Goal: Task Accomplishment & Management: Manage account settings

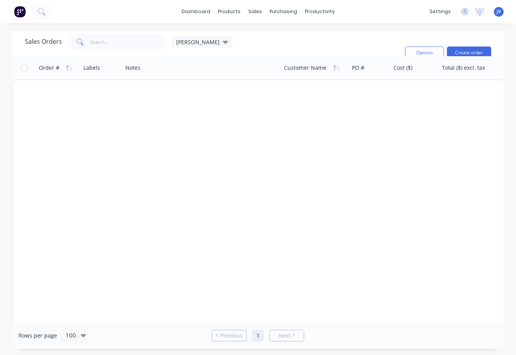
scroll to position [776, 0]
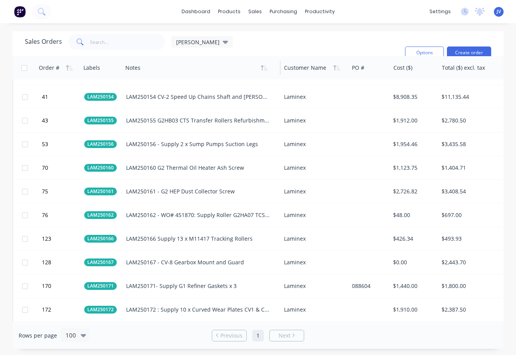
drag, startPoint x: 0, startPoint y: 191, endPoint x: 183, endPoint y: 73, distance: 217.3
click at [183, 73] on div "Notes" at bounding box center [197, 68] width 145 height 16
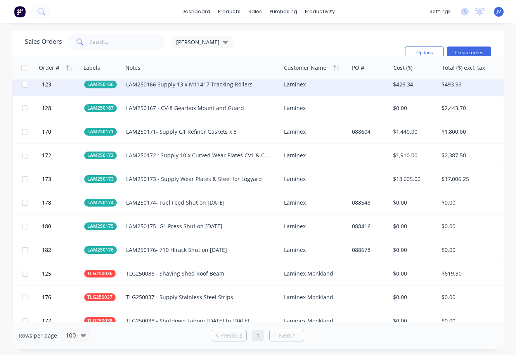
scroll to position [931, 0]
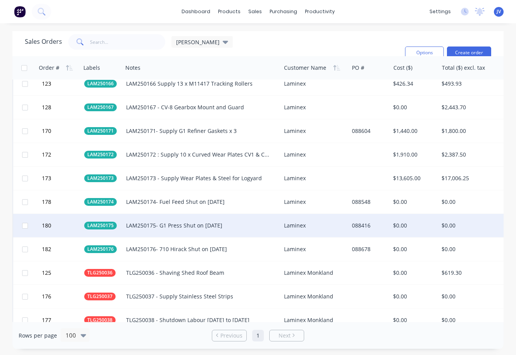
click at [200, 227] on div "LAM250175- G1 Press Shut on [DATE]" at bounding box center [198, 226] width 144 height 8
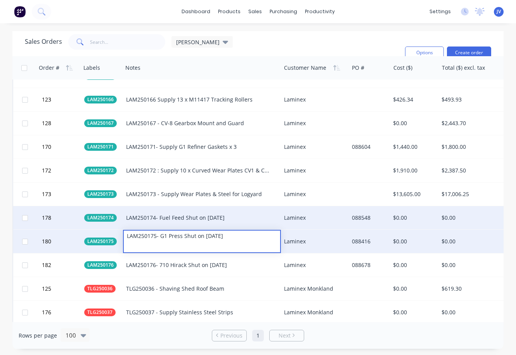
scroll to position [970, 0]
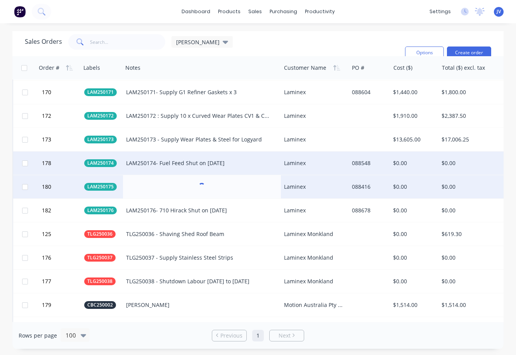
click at [245, 160] on div "LAM250174- Fuel Feed Shut on 5/8/25" at bounding box center [198, 164] width 144 height 8
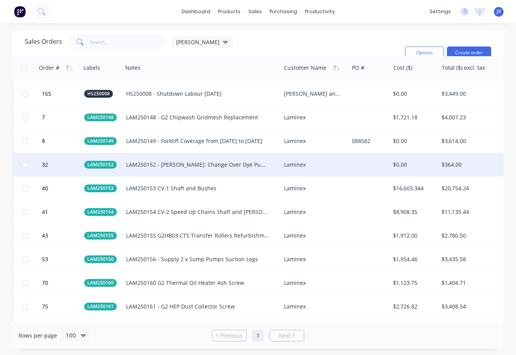
scroll to position [660, 0]
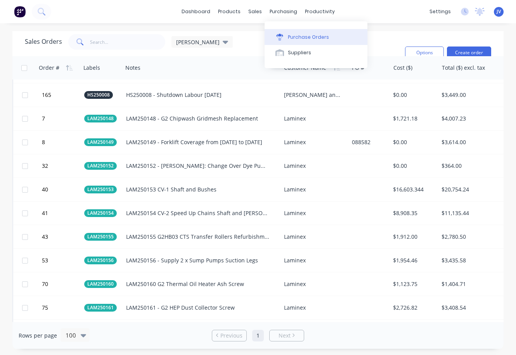
click at [305, 36] on div "Purchase Orders" at bounding box center [308, 37] width 41 height 7
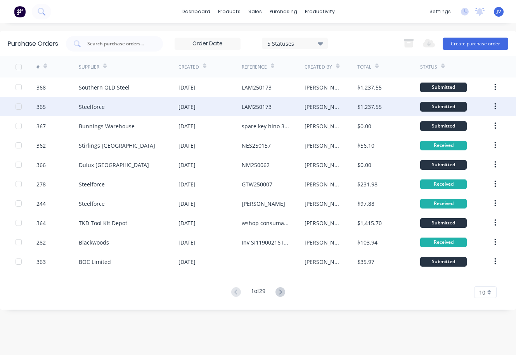
click at [307, 107] on div "[PERSON_NAME]" at bounding box center [323, 107] width 37 height 8
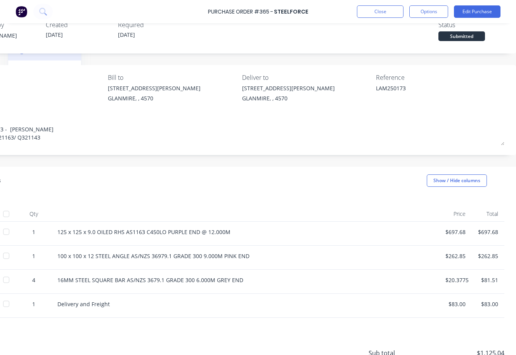
scroll to position [0, 137]
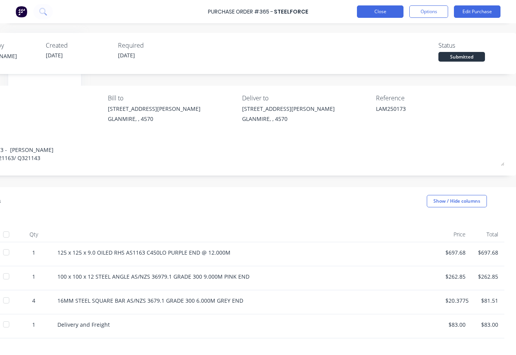
click at [385, 10] on button "Close" at bounding box center [380, 11] width 47 height 12
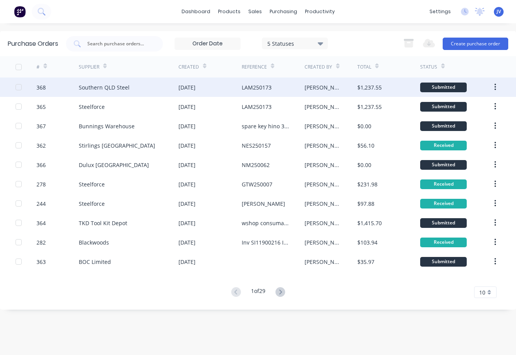
click at [312, 88] on div "[PERSON_NAME]" at bounding box center [323, 87] width 37 height 8
type textarea "x"
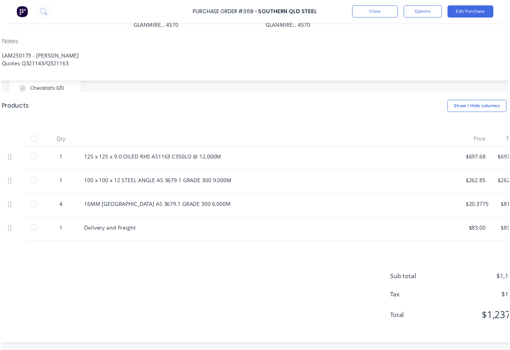
scroll to position [100, 137]
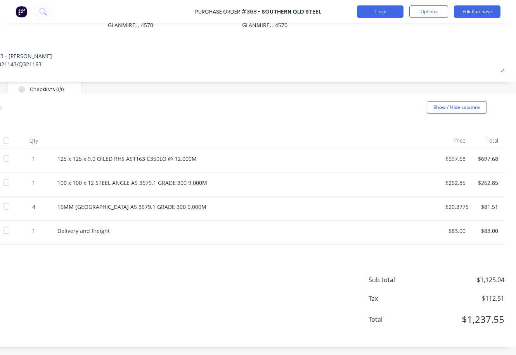
click at [384, 10] on button "Close" at bounding box center [380, 11] width 47 height 12
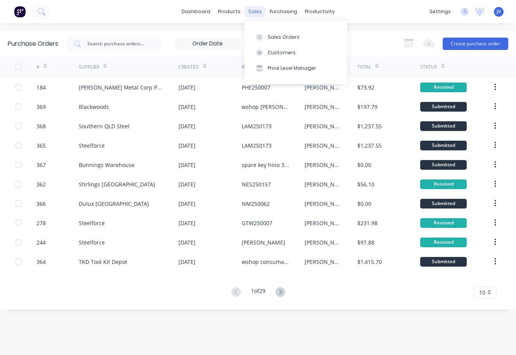
click at [253, 12] on div "sales" at bounding box center [254, 12] width 21 height 12
click at [291, 37] on div "Sales Orders" at bounding box center [284, 37] width 32 height 7
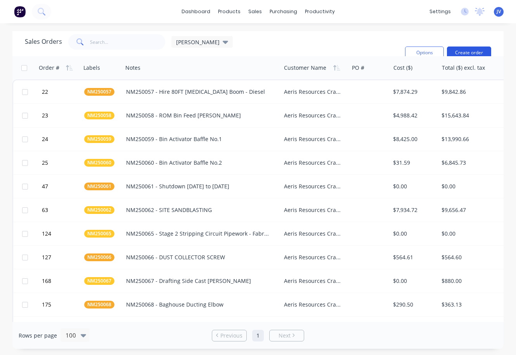
click at [465, 52] on button "Create order" at bounding box center [469, 53] width 44 height 12
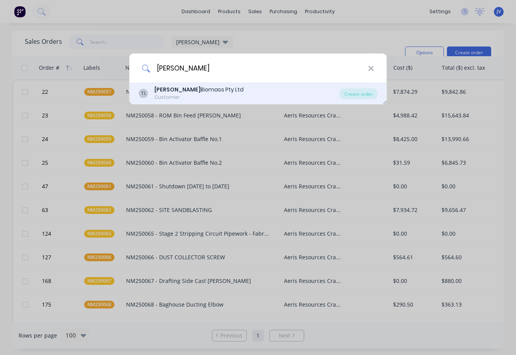
type input "tuan"
click at [193, 89] on div "Tuan Biomass Pty Ltd" at bounding box center [198, 90] width 89 height 8
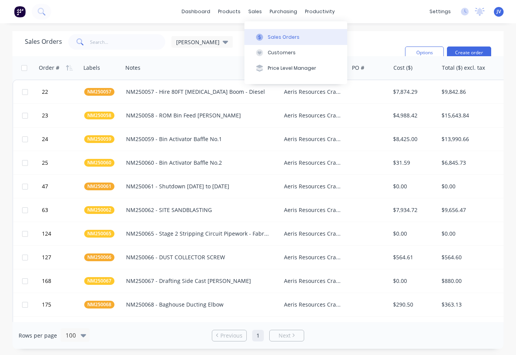
click at [279, 37] on div "Sales Orders" at bounding box center [284, 37] width 32 height 7
click at [471, 50] on button "Create order" at bounding box center [469, 53] width 44 height 12
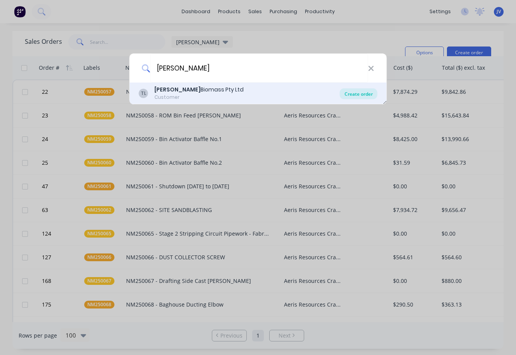
type input "tuan"
click at [362, 95] on div "Create order" at bounding box center [359, 93] width 38 height 11
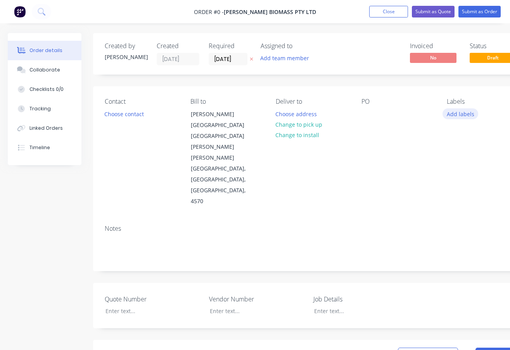
click at [470, 112] on button "Add labels" at bounding box center [461, 113] width 36 height 10
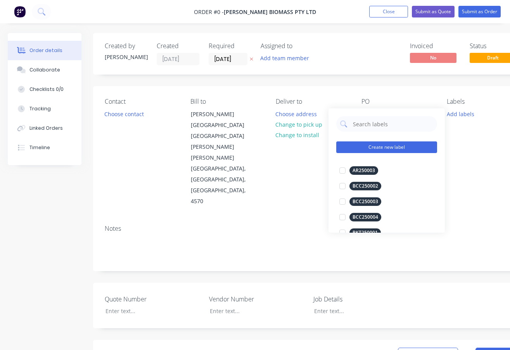
click at [375, 144] on button "Create new label" at bounding box center [386, 147] width 101 height 12
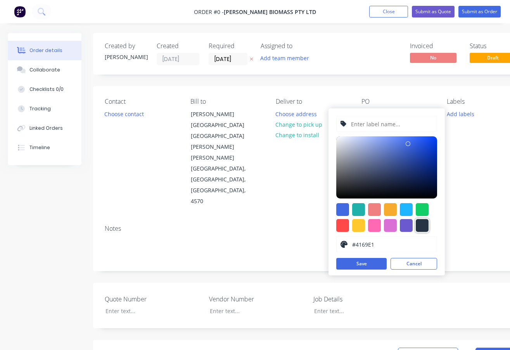
click at [428, 225] on div at bounding box center [422, 225] width 13 height 13
type input "#273444"
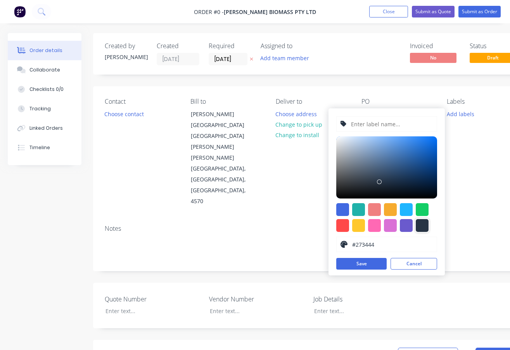
click at [368, 124] on input "text" at bounding box center [391, 123] width 83 height 15
type input "TB250003"
click at [369, 262] on button "Save" at bounding box center [361, 264] width 50 height 12
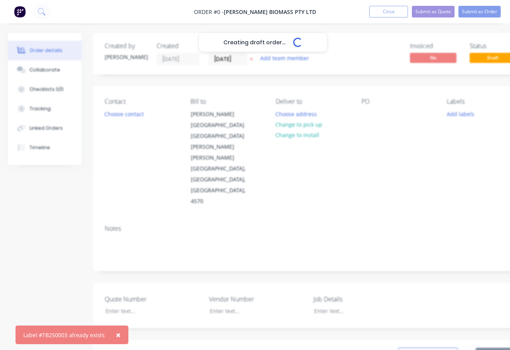
click at [117, 334] on span "×" at bounding box center [118, 334] width 5 height 11
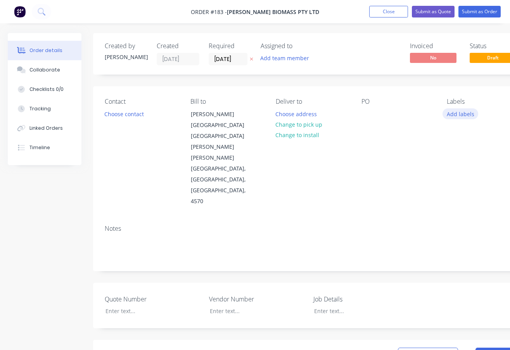
click at [456, 113] on button "Add labels" at bounding box center [461, 113] width 36 height 10
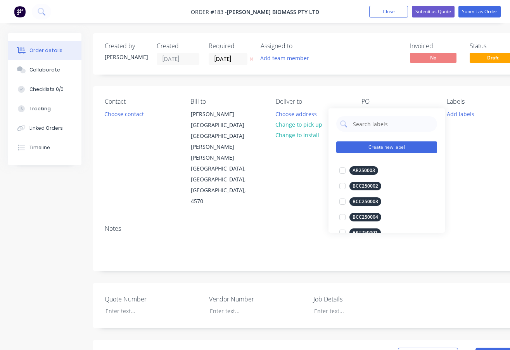
click at [372, 146] on button "Create new label" at bounding box center [386, 147] width 101 height 12
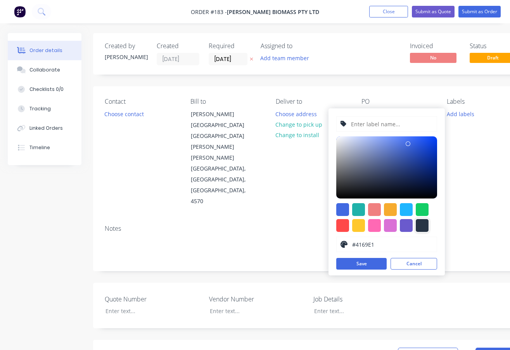
click at [424, 224] on div at bounding box center [422, 225] width 13 height 13
type input "#273444"
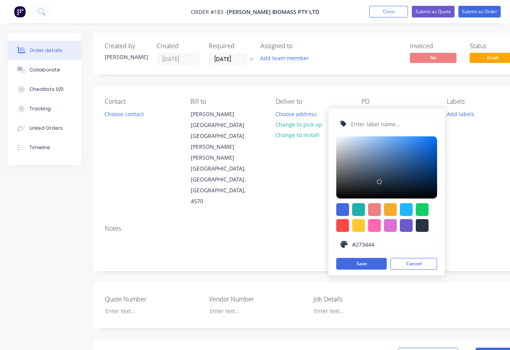
click at [368, 124] on input "text" at bounding box center [391, 123] width 83 height 15
type input "TB250004"
click at [362, 262] on button "Save" at bounding box center [361, 264] width 50 height 12
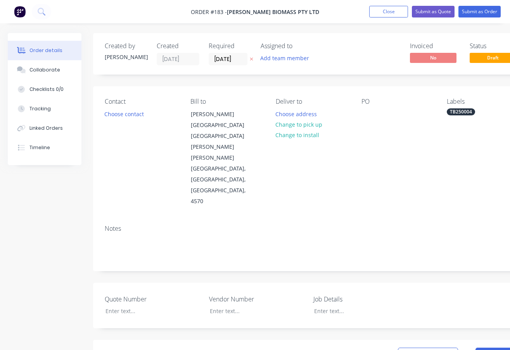
click at [302, 218] on div "Notes" at bounding box center [312, 244] width 439 height 52
click at [298, 124] on button "Change to pick up" at bounding box center [299, 124] width 55 height 10
click at [287, 116] on div at bounding box center [282, 113] width 12 height 11
click at [338, 115] on div "TB250004- Supply 2 x Screw Trough Patches" at bounding box center [312, 117] width 73 height 19
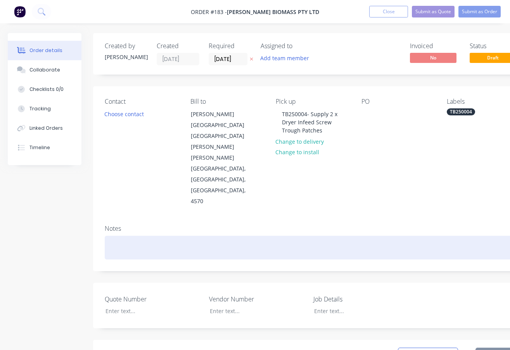
click at [128, 236] on div at bounding box center [313, 248] width 416 height 24
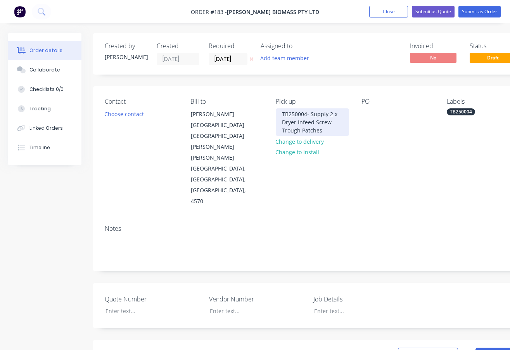
drag, startPoint x: 341, startPoint y: 130, endPoint x: 282, endPoint y: 114, distance: 61.4
click at [282, 114] on div "TB250004- Supply 2 x Dryer Infeed Screw Trough Patches" at bounding box center [312, 122] width 73 height 28
copy div "TB250004- Supply 2 x Dryer Infeed Screw Trough Patches"
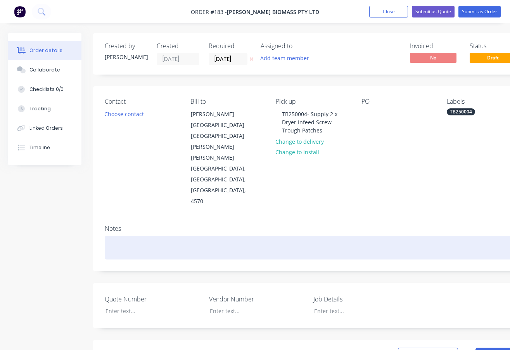
paste div
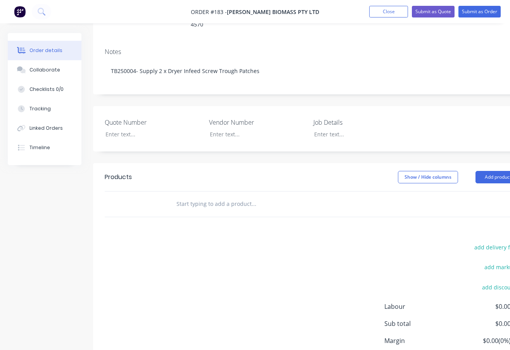
scroll to position [187, 0]
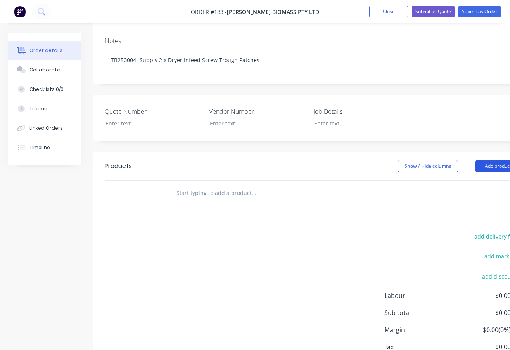
click at [489, 160] on button "Add product" at bounding box center [498, 166] width 45 height 12
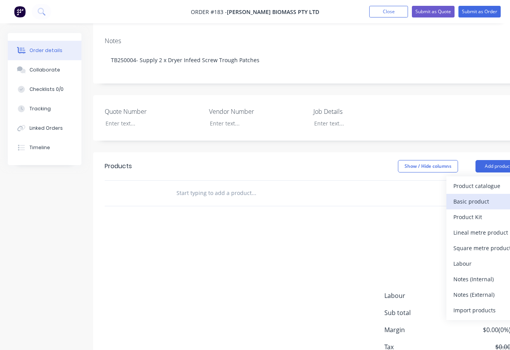
click at [485, 196] on div "Basic product" at bounding box center [484, 201] width 60 height 11
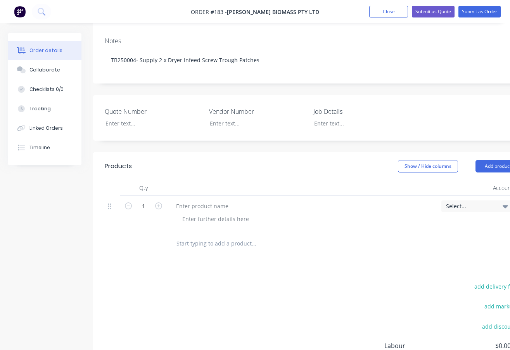
click at [506, 205] on icon at bounding box center [505, 206] width 5 height 3
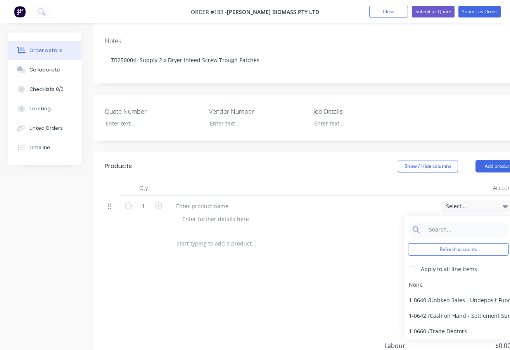
click at [111, 203] on icon at bounding box center [109, 206] width 3 height 6
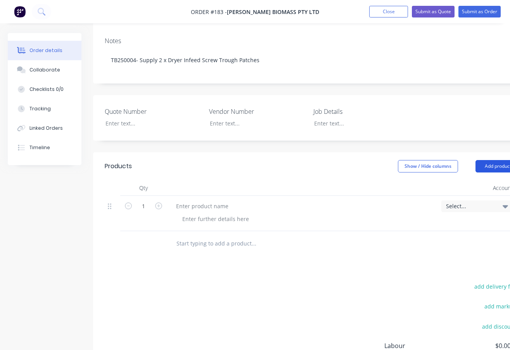
click at [492, 160] on button "Add product" at bounding box center [498, 166] width 45 height 12
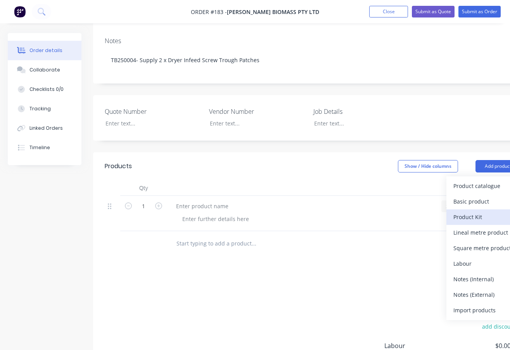
click at [472, 211] on div "Product Kit" at bounding box center [484, 216] width 60 height 11
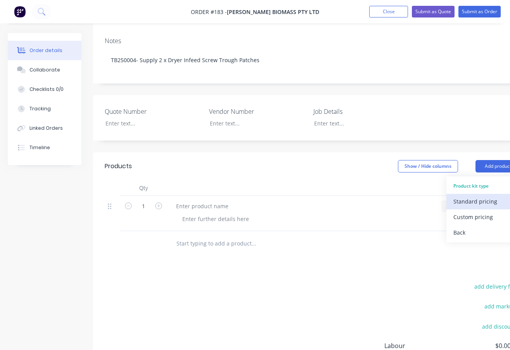
click at [474, 196] on div "Standard pricing" at bounding box center [484, 201] width 60 height 11
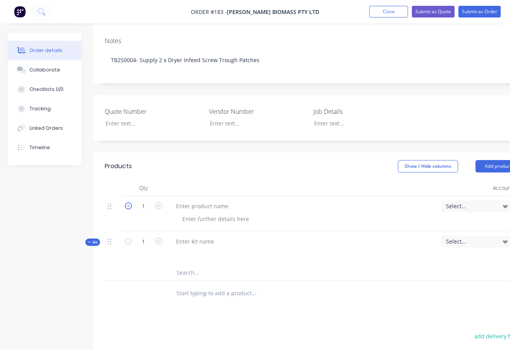
click at [127, 202] on icon "button" at bounding box center [128, 205] width 7 height 7
type input "0"
click at [111, 203] on icon at bounding box center [109, 206] width 3 height 6
click at [113, 200] on div at bounding box center [112, 205] width 9 height 10
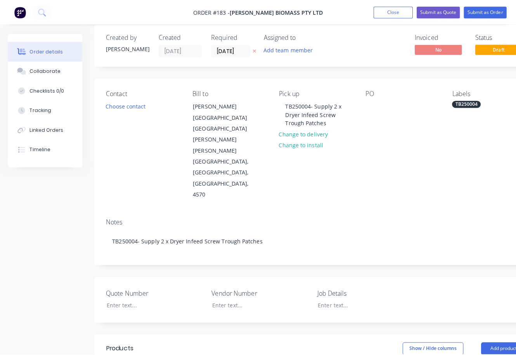
scroll to position [0, 0]
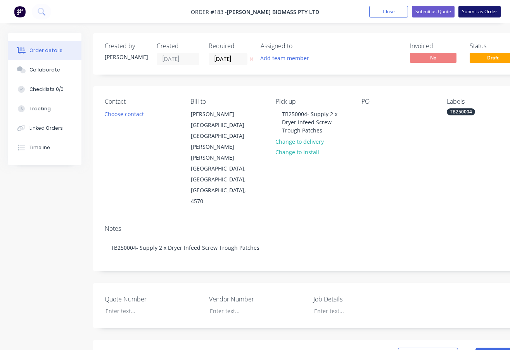
click at [479, 12] on button "Submit as Order" at bounding box center [480, 12] width 42 height 12
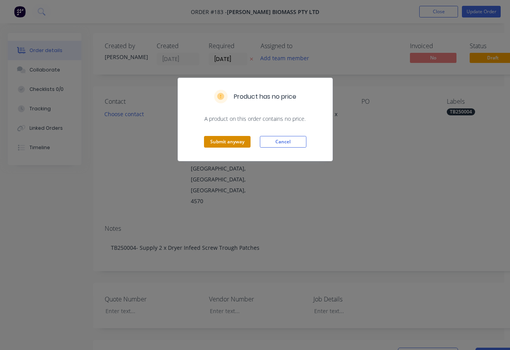
click at [234, 141] on button "Submit anyway" at bounding box center [227, 142] width 47 height 12
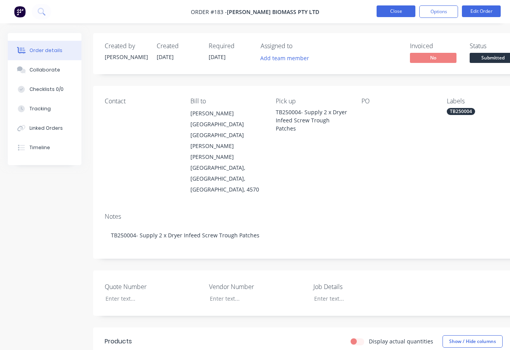
click at [398, 12] on button "Close" at bounding box center [396, 11] width 39 height 12
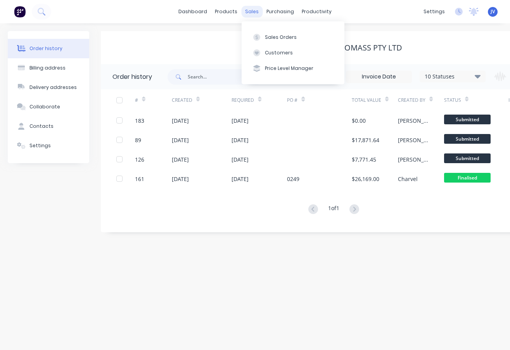
click at [252, 11] on div "sales" at bounding box center [251, 12] width 21 height 12
click at [273, 36] on div "Sales Orders" at bounding box center [281, 37] width 32 height 7
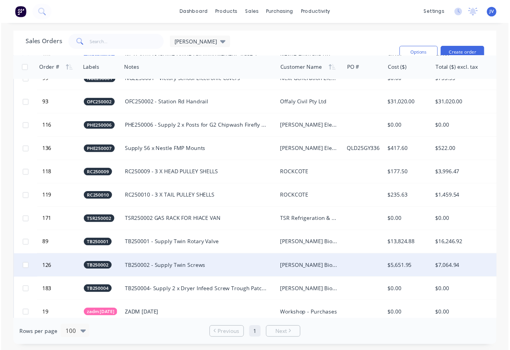
scroll to position [1750, 0]
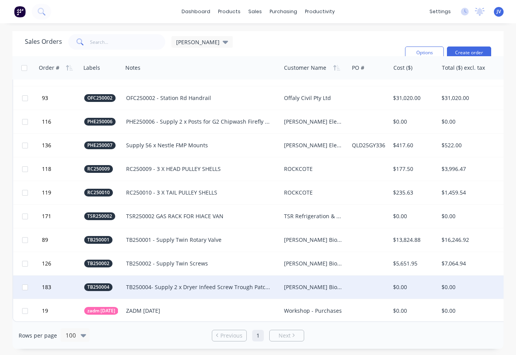
click at [313, 284] on div "[PERSON_NAME] Biomass Pty Ltd" at bounding box center [313, 288] width 59 height 8
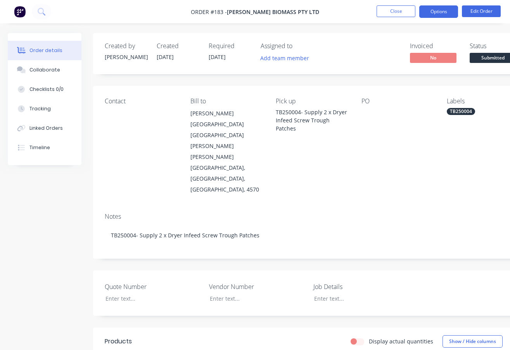
click at [436, 10] on button "Options" at bounding box center [439, 11] width 39 height 12
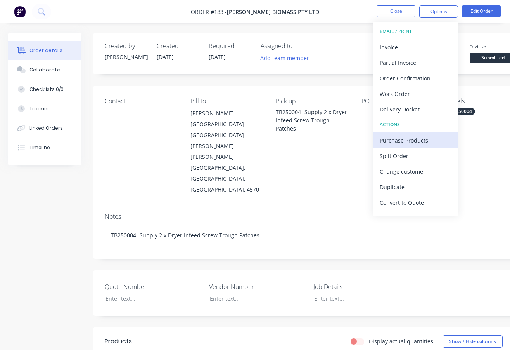
click at [421, 139] on div "Purchase Products" at bounding box center [415, 140] width 71 height 11
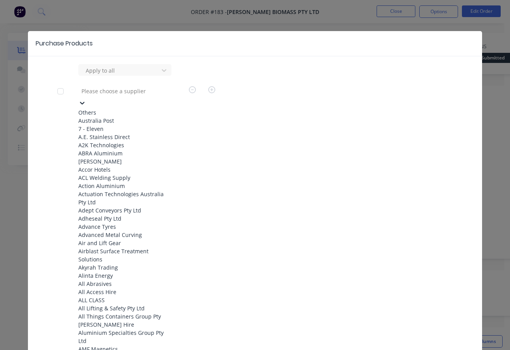
click at [85, 102] on icon at bounding box center [82, 103] width 5 height 3
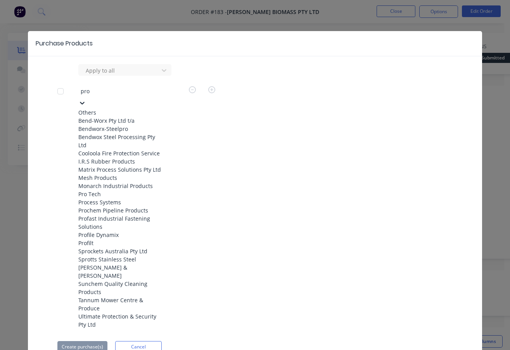
type input "prof"
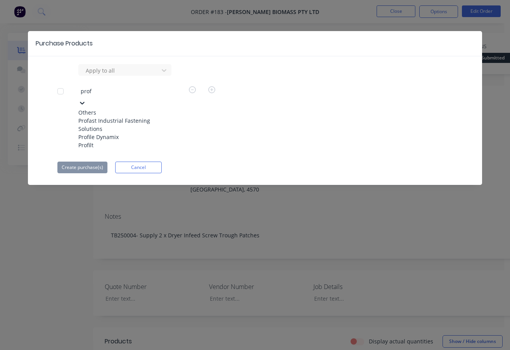
click at [101, 140] on div "Profile Dynamix" at bounding box center [120, 137] width 85 height 8
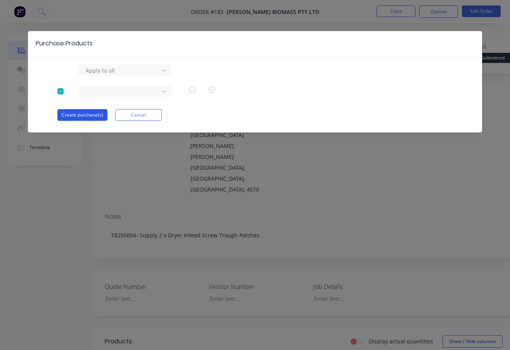
click at [85, 114] on button "Create purchase(s)" at bounding box center [82, 115] width 50 height 12
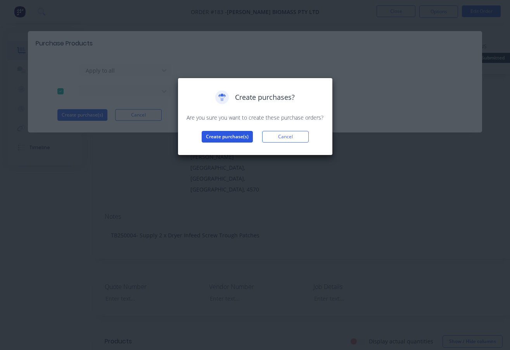
click at [234, 136] on button "Create purchase(s)" at bounding box center [227, 137] width 51 height 12
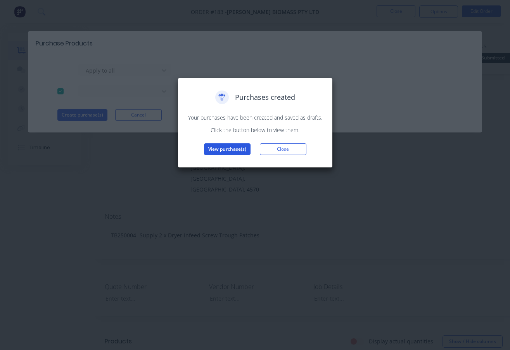
click at [231, 149] on button "View purchase(s)" at bounding box center [227, 149] width 47 height 12
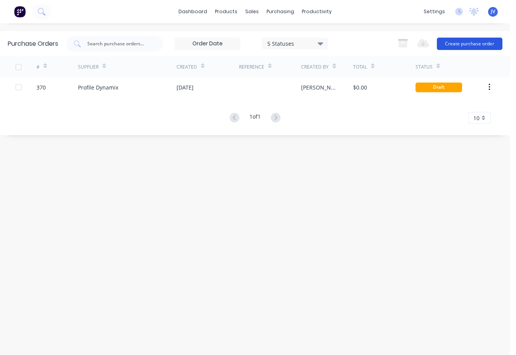
click at [470, 43] on button "Create purchase order" at bounding box center [470, 44] width 66 height 12
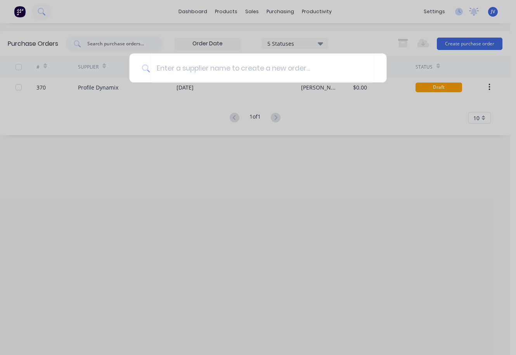
click at [400, 112] on div at bounding box center [258, 177] width 516 height 355
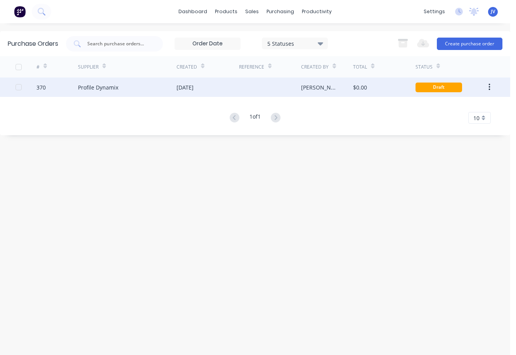
click at [441, 88] on div "Draft" at bounding box center [439, 88] width 47 height 10
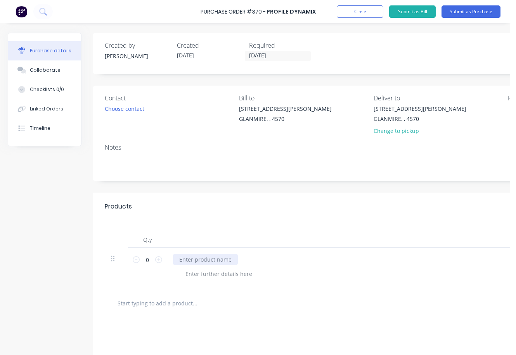
click at [214, 264] on div at bounding box center [205, 259] width 65 height 11
click at [220, 262] on div at bounding box center [205, 259] width 65 height 11
click at [156, 259] on icon at bounding box center [158, 260] width 7 height 7
click at [158, 260] on icon at bounding box center [158, 260] width 7 height 7
type input "2"
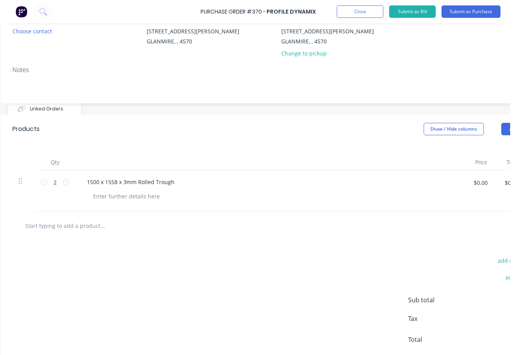
scroll to position [78, 144]
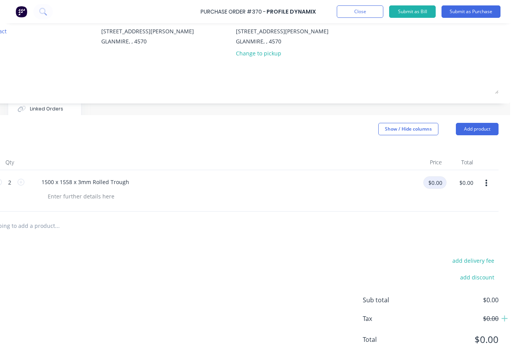
click at [436, 187] on input "$0.00" at bounding box center [434, 183] width 23 height 12
type input "$280.00"
type input "$560.00"
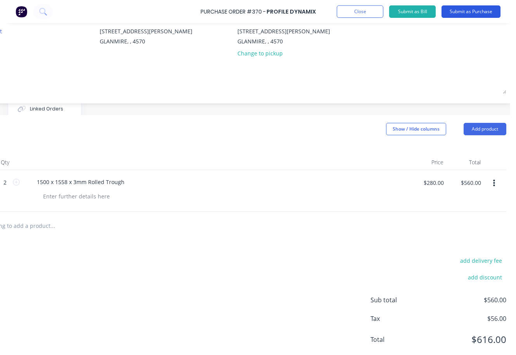
click at [463, 12] on button "Submit as Purchase" at bounding box center [471, 11] width 59 height 12
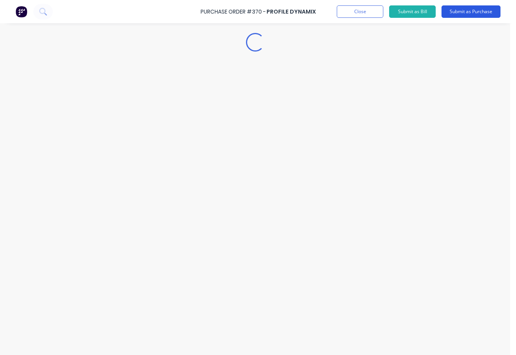
scroll to position [0, 0]
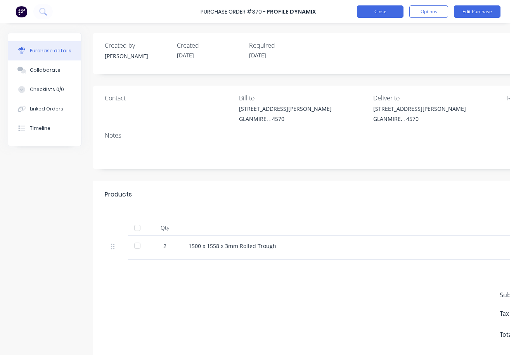
click at [392, 14] on button "Close" at bounding box center [380, 11] width 47 height 12
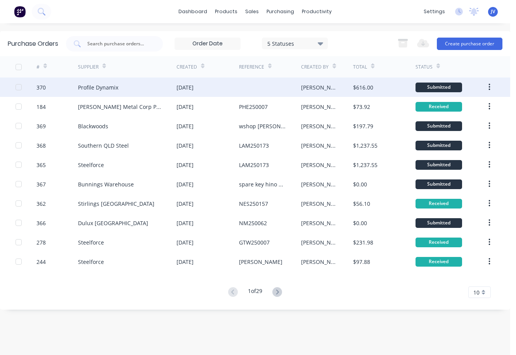
click at [310, 87] on div "[PERSON_NAME]" at bounding box center [319, 87] width 36 height 8
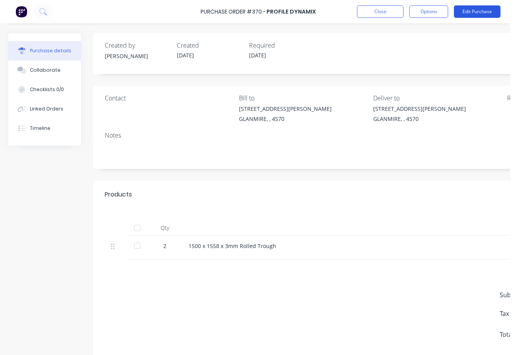
click at [469, 10] on button "Edit Purchase" at bounding box center [477, 11] width 47 height 12
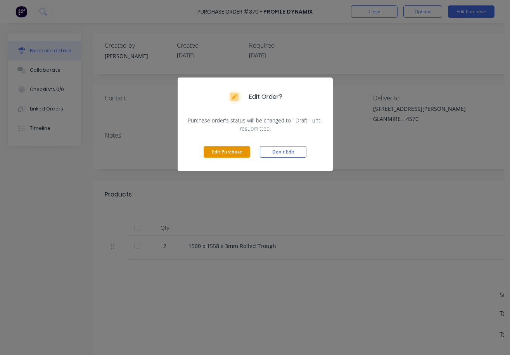
click at [236, 153] on button "Edit Purchase" at bounding box center [227, 152] width 47 height 12
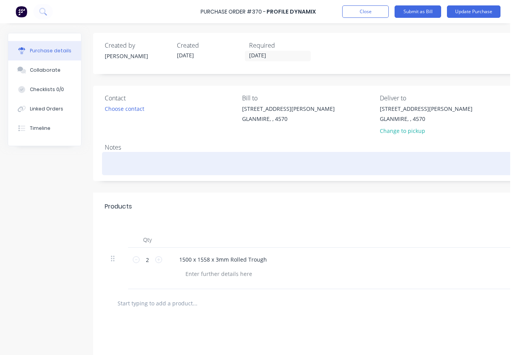
click at [116, 162] on textarea at bounding box center [377, 162] width 544 height 17
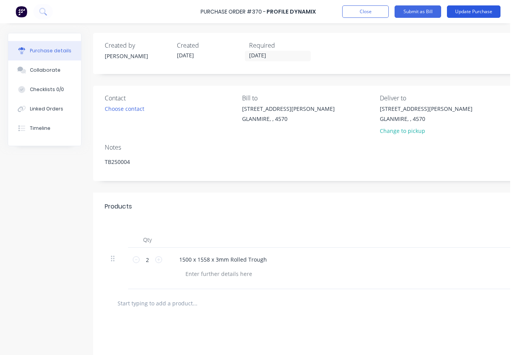
type textarea "TB250004"
click at [468, 14] on button "Update Purchase" at bounding box center [474, 11] width 54 height 12
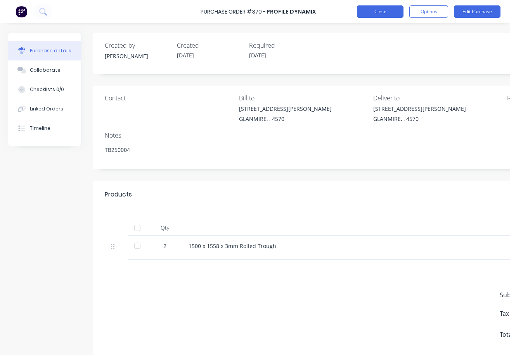
click at [385, 11] on button "Close" at bounding box center [380, 11] width 47 height 12
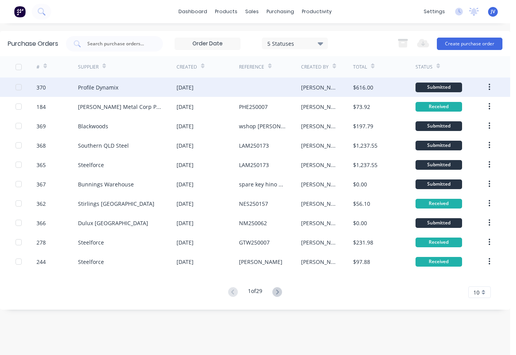
click at [308, 87] on div "[PERSON_NAME]" at bounding box center [319, 87] width 36 height 8
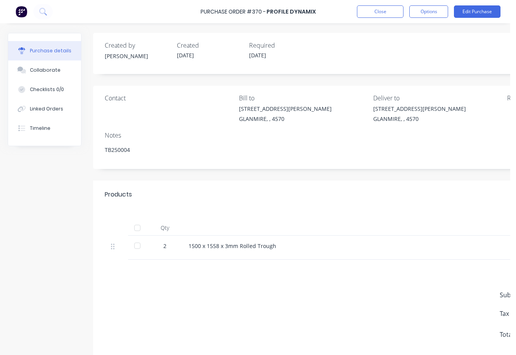
drag, startPoint x: 140, startPoint y: 149, endPoint x: 97, endPoint y: 149, distance: 42.7
click at [97, 149] on div "Contact Bill to 9 Dennis Little Drive GLANMIRE, , 4570 Deliver to 9 Dennis Litt…" at bounding box center [370, 127] width 554 height 83
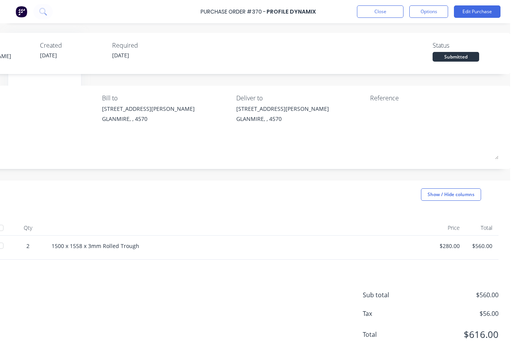
scroll to position [0, 143]
click at [385, 97] on div "Reference" at bounding box center [434, 98] width 128 height 9
click at [370, 124] on div at bounding box center [418, 114] width 97 height 19
click at [477, 10] on button "Edit Purchase" at bounding box center [477, 11] width 47 height 12
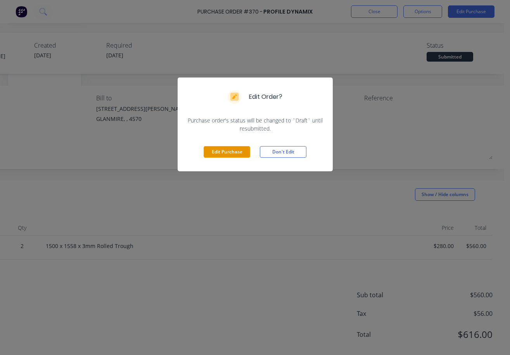
click at [232, 151] on button "Edit Purchase" at bounding box center [227, 152] width 47 height 12
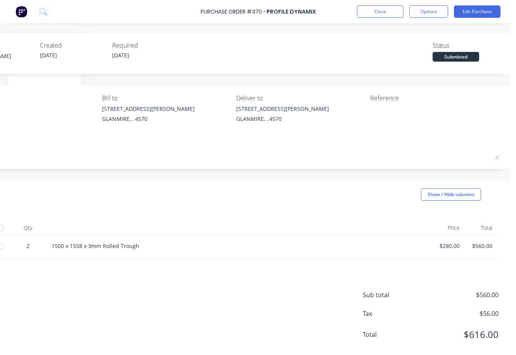
scroll to position [0, 141]
click at [390, 113] on textarea at bounding box center [418, 113] width 97 height 17
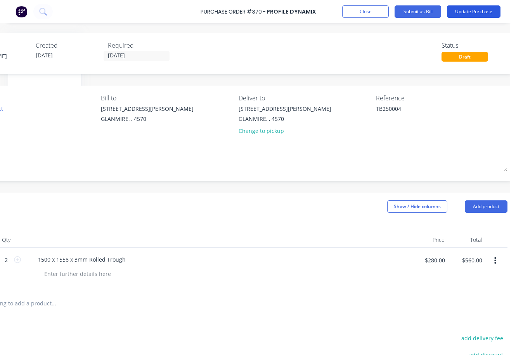
type textarea "TB250004"
click at [476, 13] on button "Update Purchase" at bounding box center [474, 11] width 54 height 12
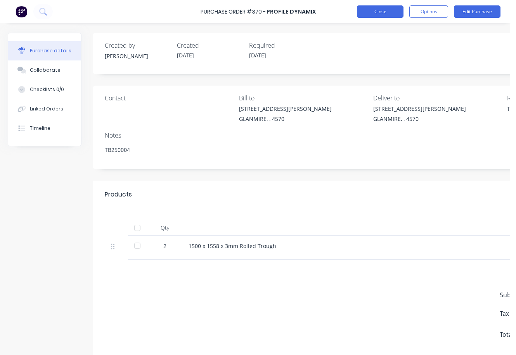
click at [375, 11] on button "Close" at bounding box center [380, 11] width 47 height 12
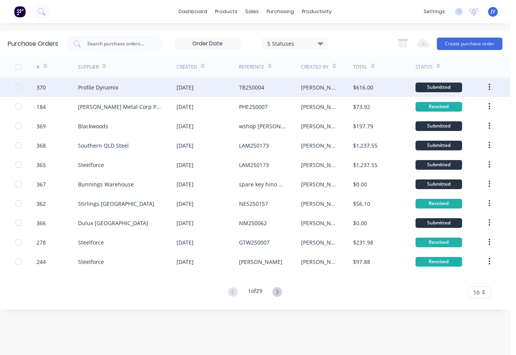
click at [489, 87] on icon "button" at bounding box center [490, 87] width 2 height 9
click at [261, 89] on div "TB250004" at bounding box center [251, 87] width 25 height 8
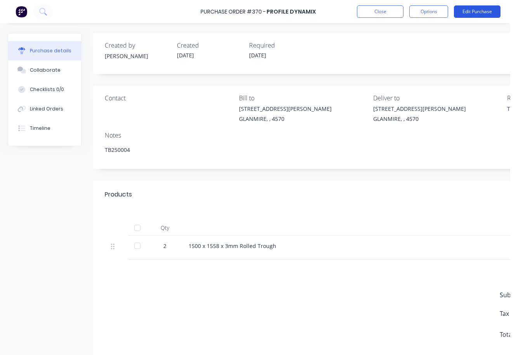
click at [472, 10] on button "Edit Purchase" at bounding box center [477, 11] width 47 height 12
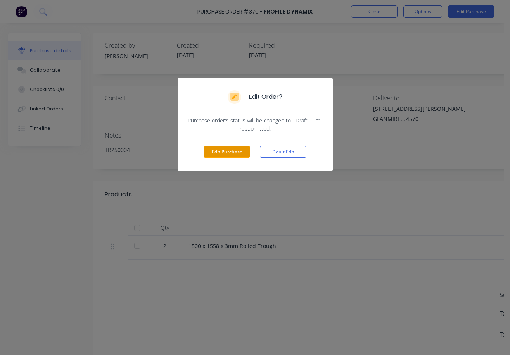
click at [227, 152] on button "Edit Purchase" at bounding box center [227, 152] width 47 height 12
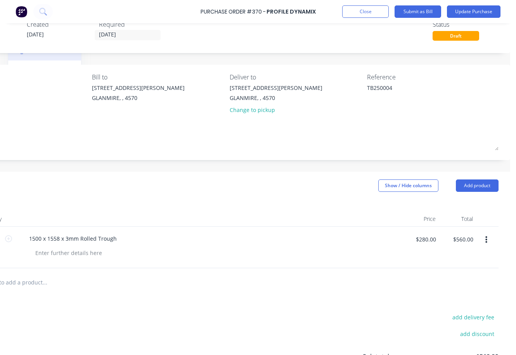
scroll to position [0, 156]
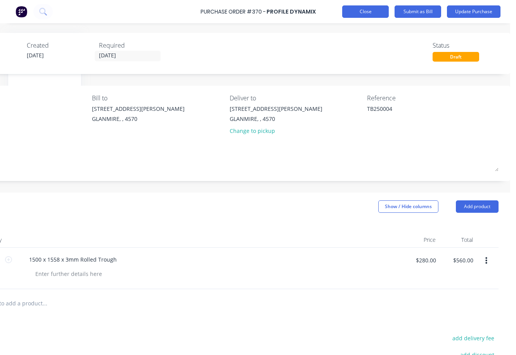
click at [367, 9] on button "Close" at bounding box center [365, 11] width 47 height 12
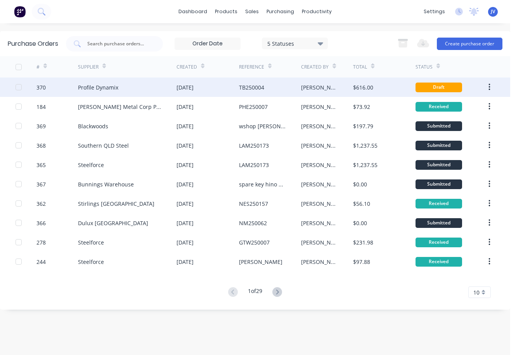
click at [102, 86] on div "Profile Dynamix" at bounding box center [98, 87] width 40 height 8
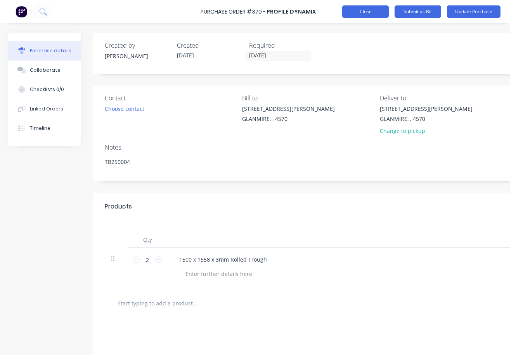
click at [363, 10] on button "Close" at bounding box center [365, 11] width 47 height 12
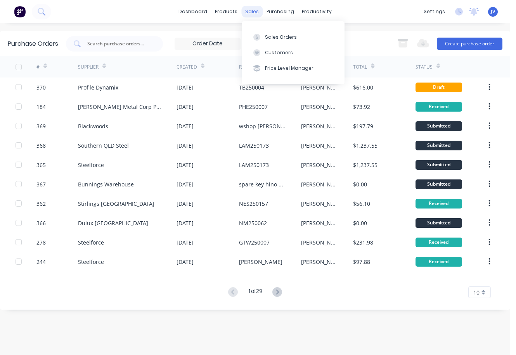
click at [244, 8] on div "sales" at bounding box center [251, 12] width 21 height 12
click at [274, 39] on div "Sales Orders" at bounding box center [281, 37] width 32 height 7
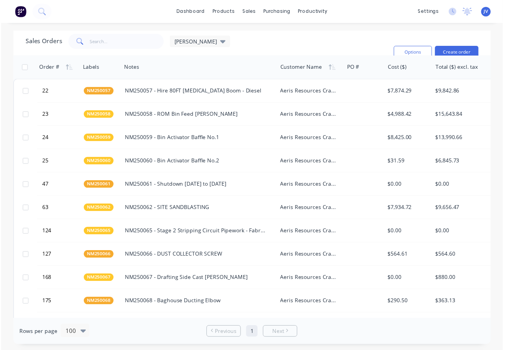
scroll to position [1744, 0]
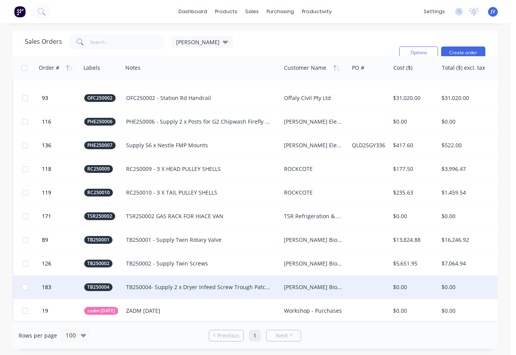
click at [150, 284] on div "TB250004- Supply 2 x Dryer Infeed Screw Trough Patches" at bounding box center [198, 288] width 144 height 8
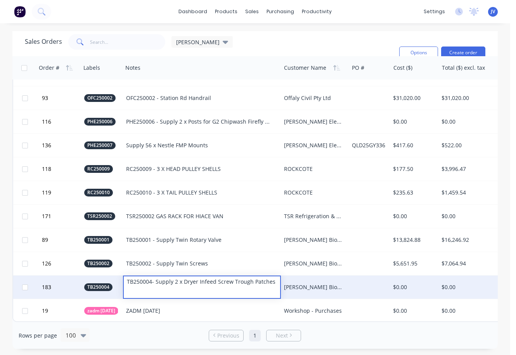
click at [315, 284] on div "[PERSON_NAME] Biomass Pty Ltd" at bounding box center [313, 288] width 59 height 8
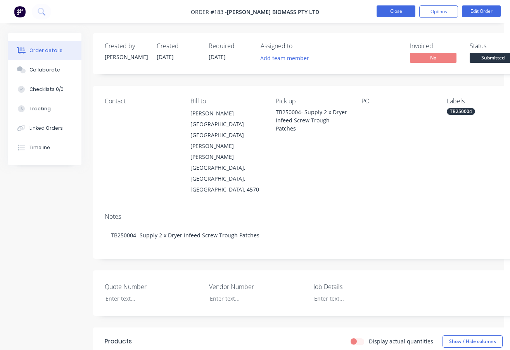
click at [393, 11] on button "Close" at bounding box center [396, 11] width 39 height 12
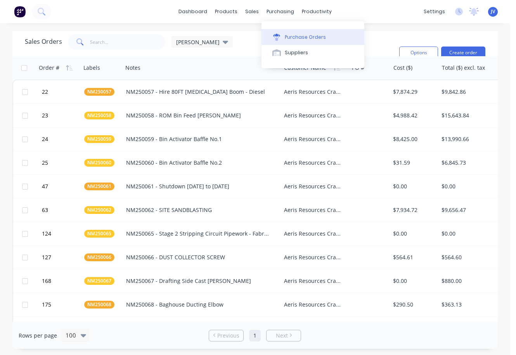
click at [289, 35] on div "Purchase Orders" at bounding box center [305, 37] width 41 height 7
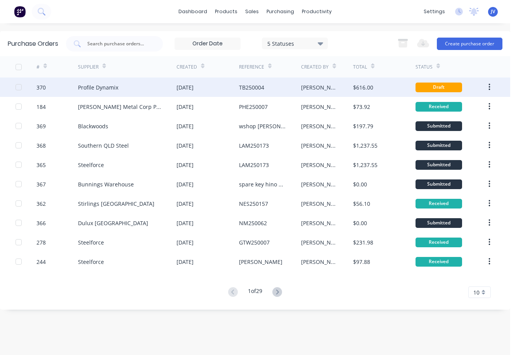
click at [436, 85] on div "Draft" at bounding box center [439, 88] width 47 height 10
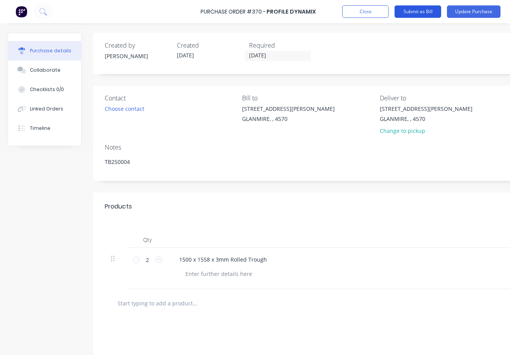
click at [423, 11] on button "Submit as Bill" at bounding box center [418, 11] width 47 height 12
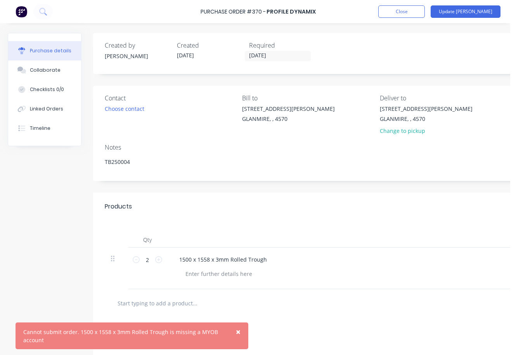
click at [239, 333] on span "×" at bounding box center [238, 332] width 5 height 11
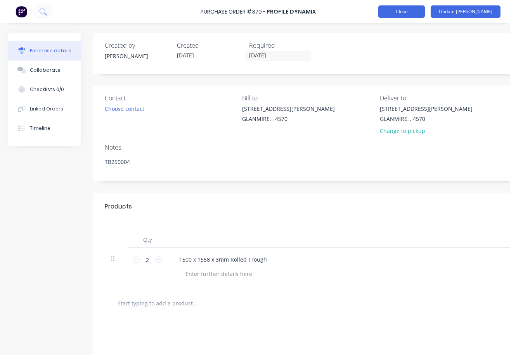
click at [425, 8] on button "Close" at bounding box center [401, 11] width 47 height 12
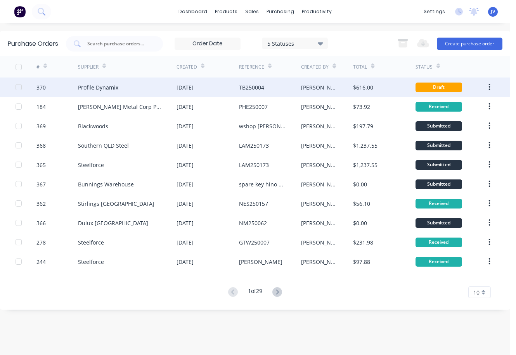
click at [489, 88] on icon "button" at bounding box center [490, 87] width 2 height 9
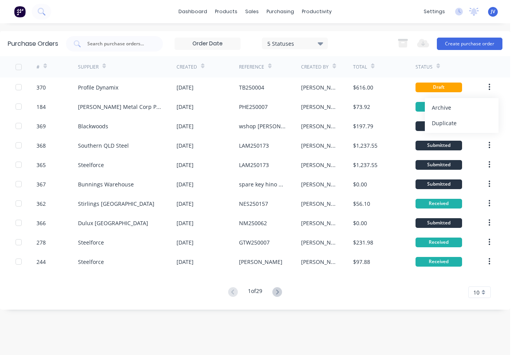
click at [454, 61] on div "Status" at bounding box center [452, 66] width 73 height 21
drag, startPoint x: 436, startPoint y: 87, endPoint x: 456, endPoint y: 64, distance: 30.5
click at [456, 64] on div "Status" at bounding box center [452, 66] width 73 height 21
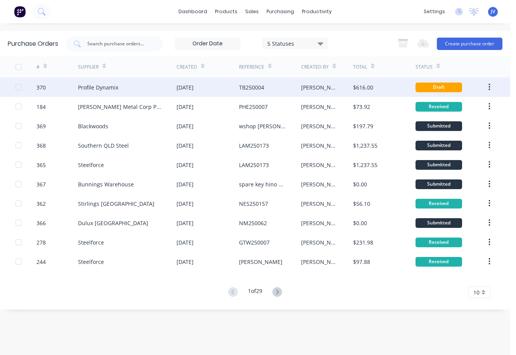
click at [257, 86] on div "TB250004" at bounding box center [251, 87] width 25 height 8
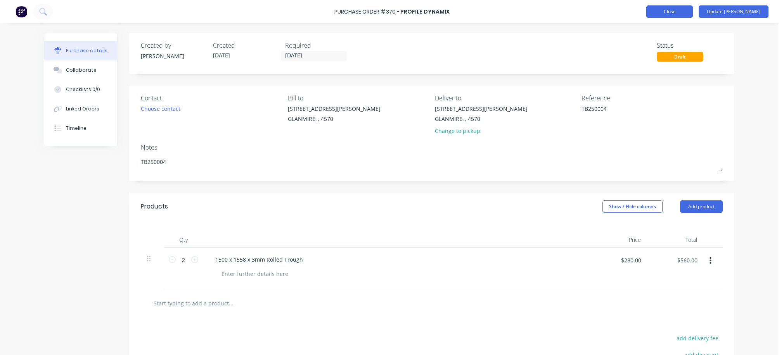
click at [516, 13] on button "Close" at bounding box center [670, 11] width 47 height 12
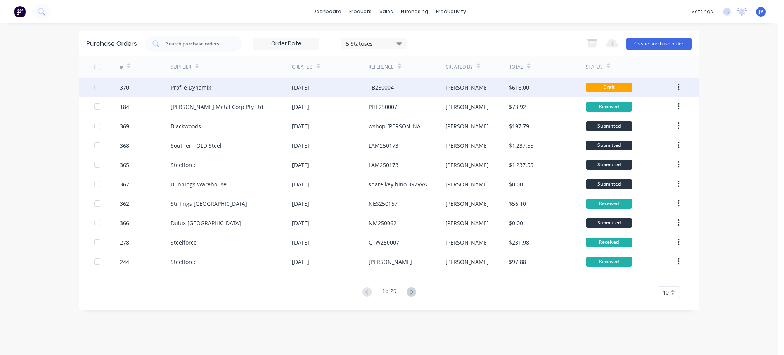
click at [447, 89] on div "[PERSON_NAME]" at bounding box center [467, 87] width 43 height 8
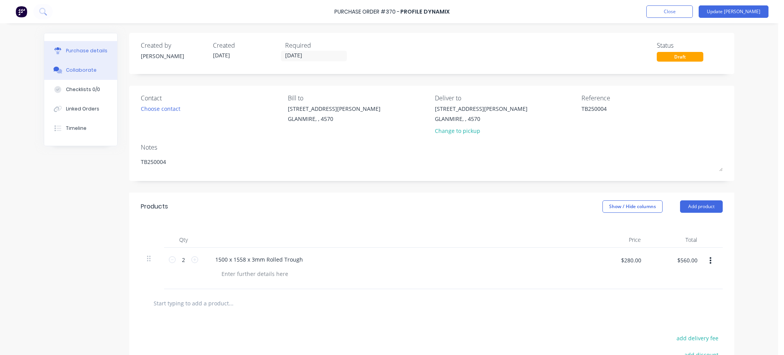
click at [87, 69] on div "Collaborate" at bounding box center [81, 70] width 31 height 7
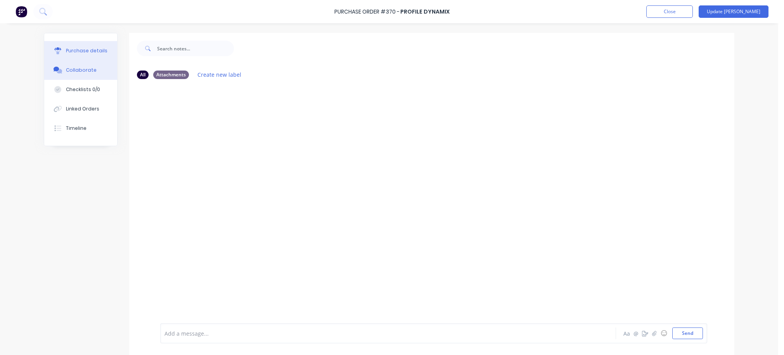
click at [75, 52] on div "Purchase details" at bounding box center [87, 50] width 42 height 7
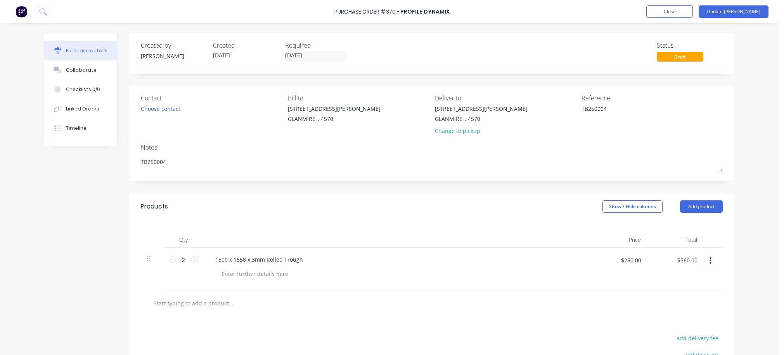
click at [516, 54] on div "Draft" at bounding box center [680, 57] width 47 height 10
click at [516, 47] on div "Status" at bounding box center [690, 45] width 66 height 9
click at [516, 58] on div "Draft" at bounding box center [680, 57] width 47 height 10
click at [468, 130] on div "Change to pickup" at bounding box center [481, 131] width 93 height 8
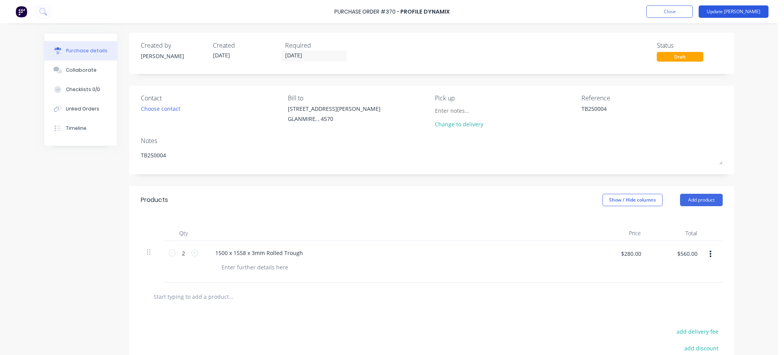
click at [516, 15] on button "Update [PERSON_NAME]" at bounding box center [734, 11] width 70 height 12
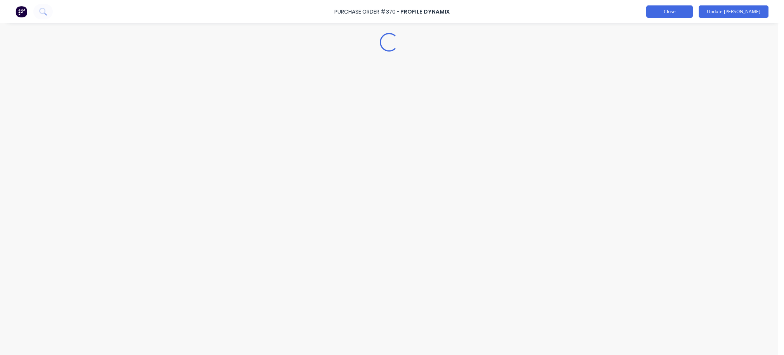
click at [516, 10] on button "Close" at bounding box center [670, 11] width 47 height 12
click at [393, 39] on div "Loading..." at bounding box center [389, 42] width 19 height 19
click at [516, 11] on button "Close" at bounding box center [670, 11] width 47 height 12
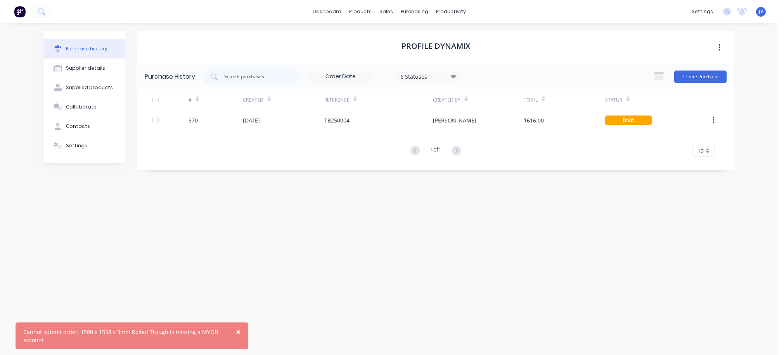
click at [237, 331] on span "×" at bounding box center [238, 332] width 5 height 11
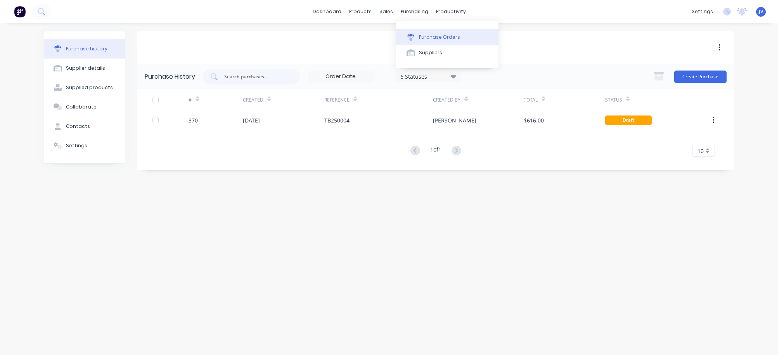
click at [421, 35] on div "Purchase Orders" at bounding box center [439, 37] width 41 height 7
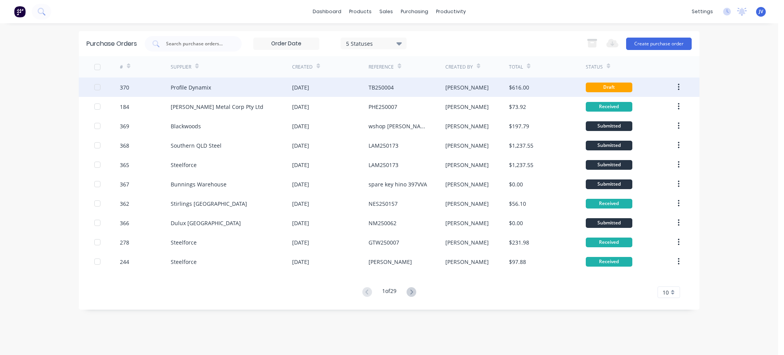
click at [390, 86] on div "TB250004" at bounding box center [381, 87] width 25 height 8
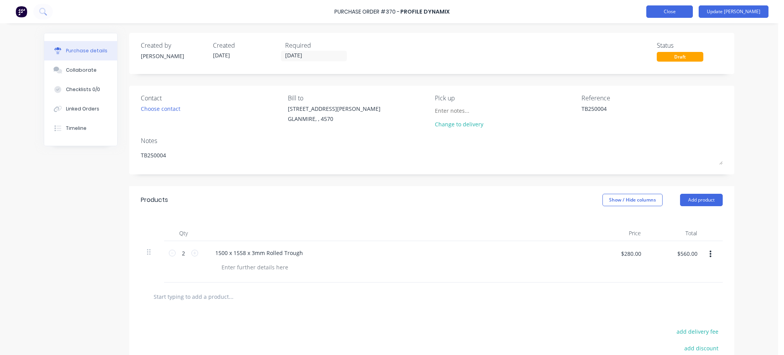
click at [516, 15] on button "Close" at bounding box center [670, 11] width 47 height 12
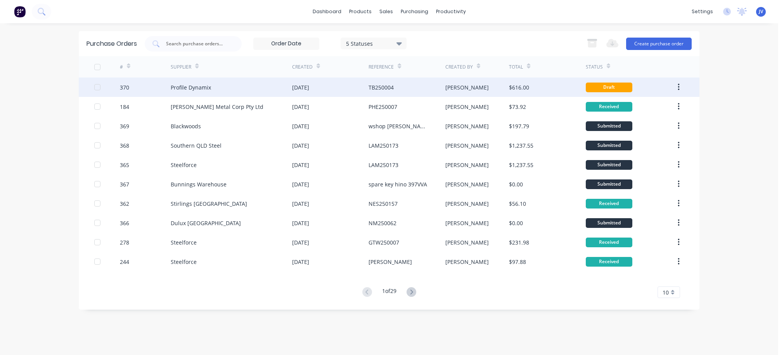
click at [516, 88] on div "Draft" at bounding box center [609, 88] width 47 height 10
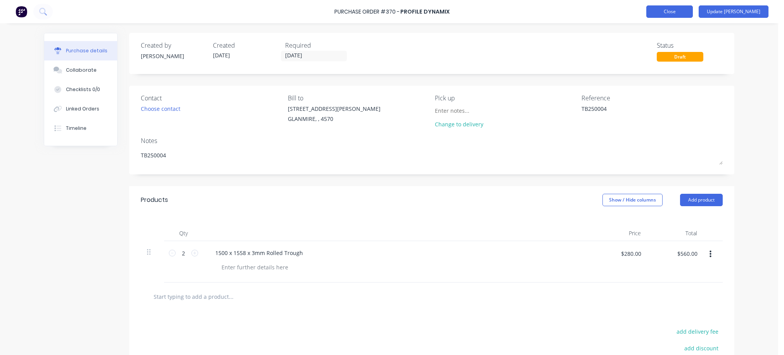
click at [516, 14] on button "Close" at bounding box center [670, 11] width 47 height 12
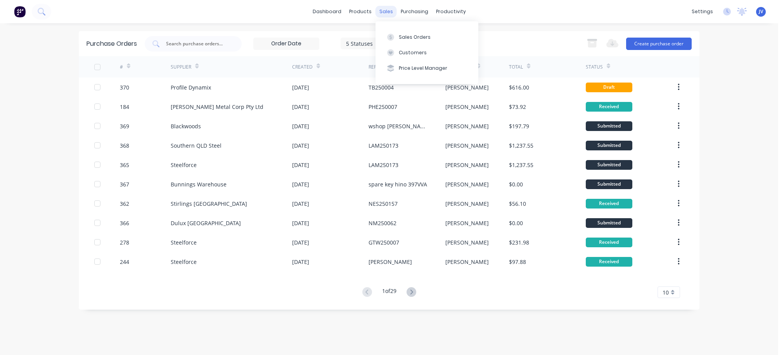
click at [386, 12] on div "sales" at bounding box center [386, 12] width 21 height 12
click at [387, 10] on div "sales" at bounding box center [386, 12] width 21 height 12
click at [396, 34] on div at bounding box center [391, 37] width 12 height 7
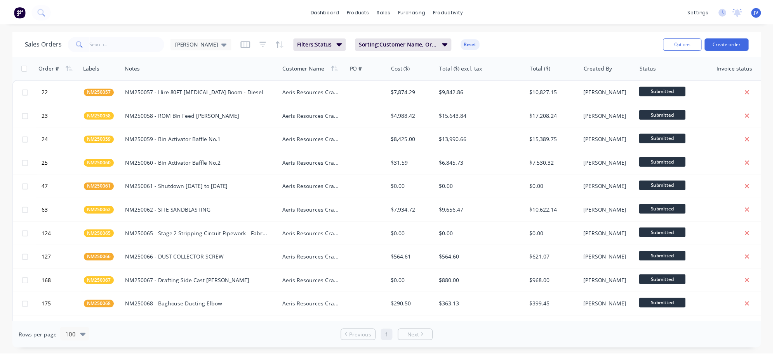
scroll to position [1737, 0]
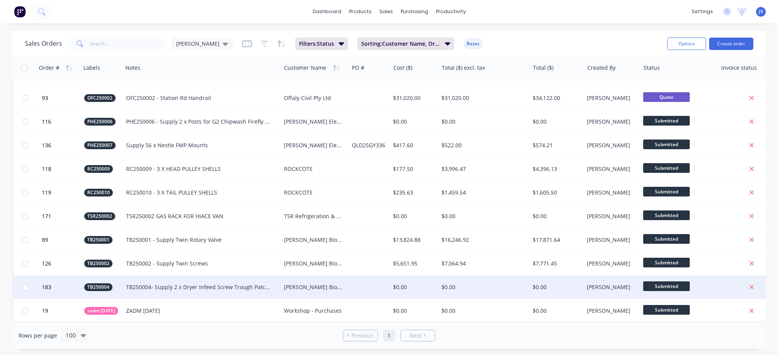
click at [329, 284] on div "[PERSON_NAME] Biomass Pty Ltd" at bounding box center [313, 288] width 59 height 8
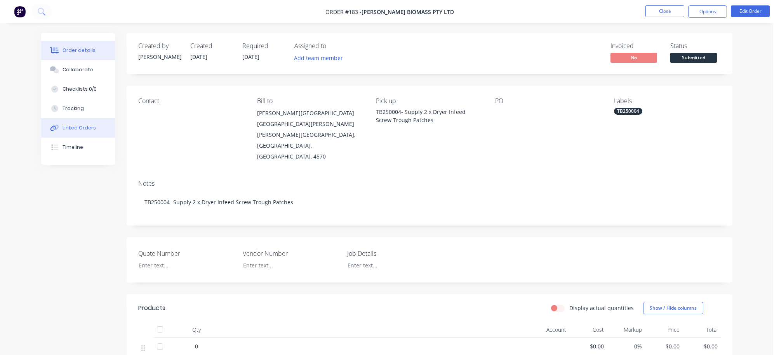
click at [77, 128] on div "Linked Orders" at bounding box center [78, 128] width 33 height 7
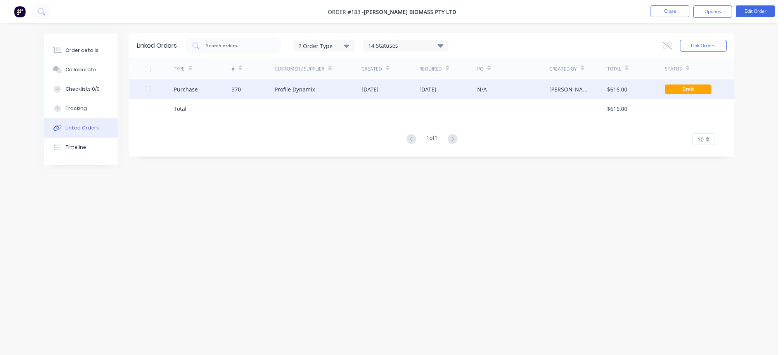
click at [516, 90] on div "[PERSON_NAME]" at bounding box center [571, 89] width 42 height 8
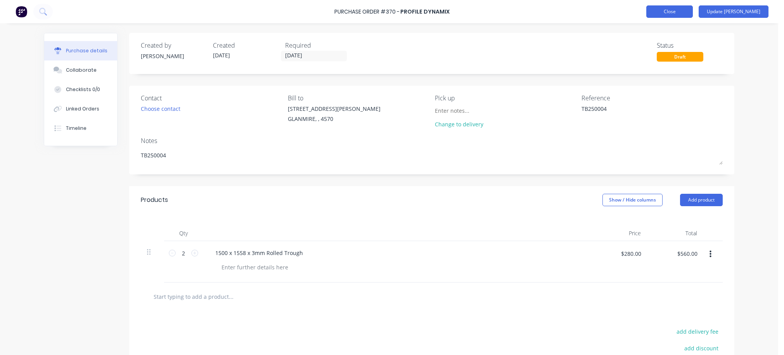
click at [516, 9] on button "Close" at bounding box center [670, 11] width 47 height 12
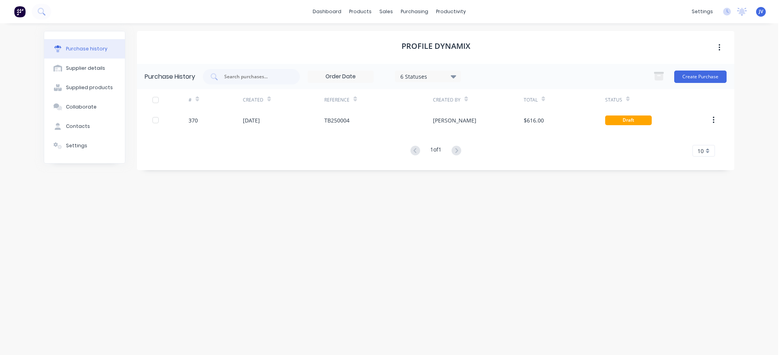
click at [456, 74] on icon at bounding box center [453, 76] width 5 height 9
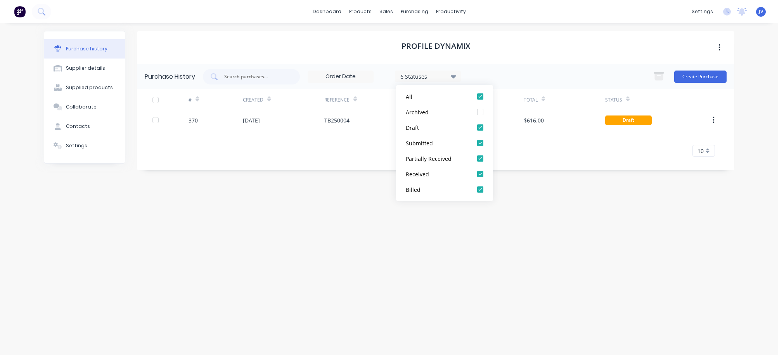
click at [456, 74] on icon at bounding box center [453, 76] width 5 height 9
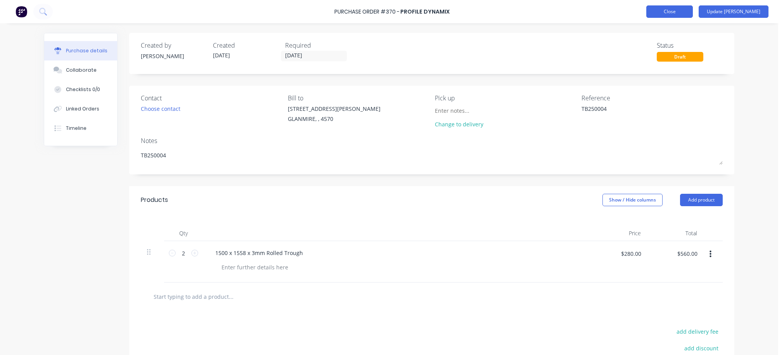
click at [516, 12] on button "Close" at bounding box center [670, 11] width 47 height 12
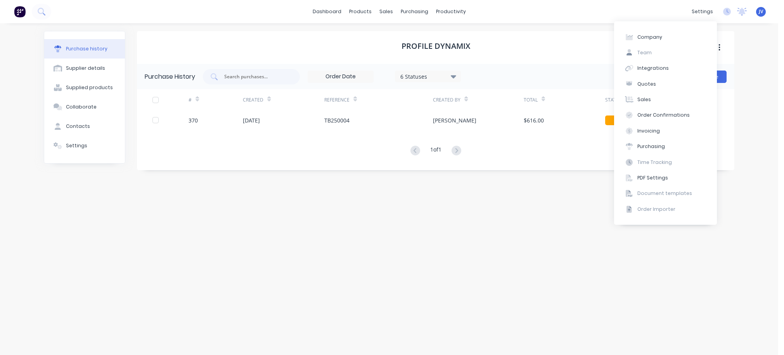
click at [503, 239] on div "Profile Dynamix Purchase History 6 Statuses 6 Statuses Create Purchase # Create…" at bounding box center [436, 185] width 598 height 309
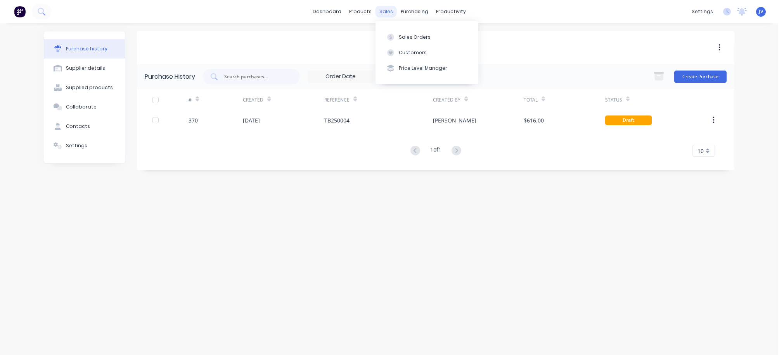
click at [387, 10] on div "sales" at bounding box center [386, 12] width 21 height 12
click at [414, 35] on div "Sales Orders" at bounding box center [415, 37] width 32 height 7
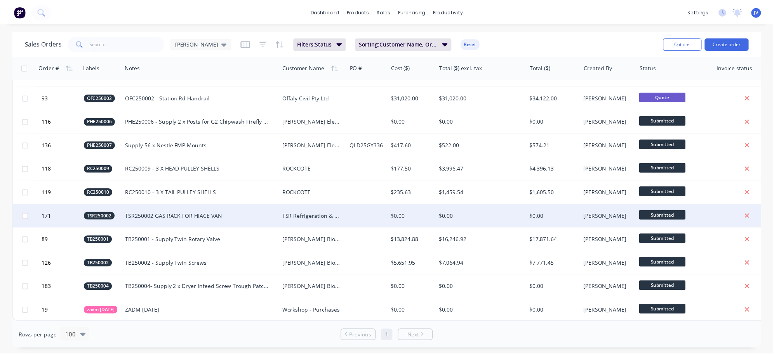
scroll to position [1750, 0]
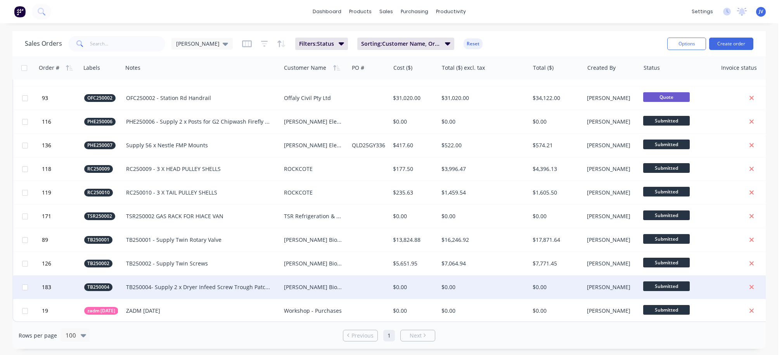
click at [375, 286] on div at bounding box center [370, 287] width 42 height 23
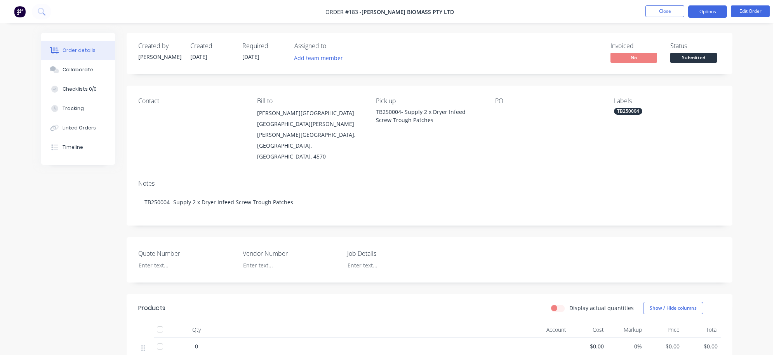
click at [516, 9] on button "Options" at bounding box center [707, 11] width 39 height 12
click at [90, 130] on div "Linked Orders" at bounding box center [78, 128] width 33 height 7
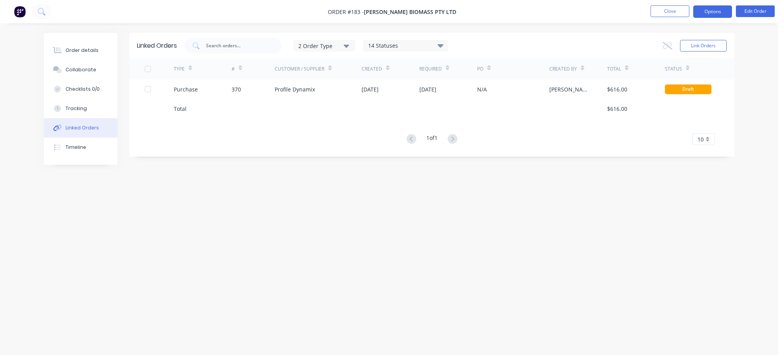
click at [516, 9] on button "Options" at bounding box center [713, 11] width 39 height 12
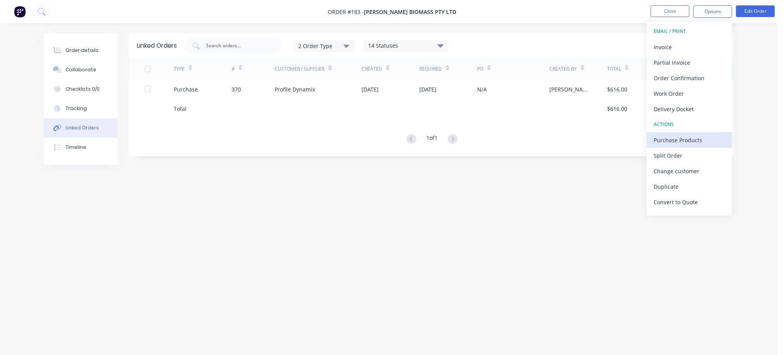
click at [516, 142] on div "Purchase Products" at bounding box center [689, 140] width 71 height 11
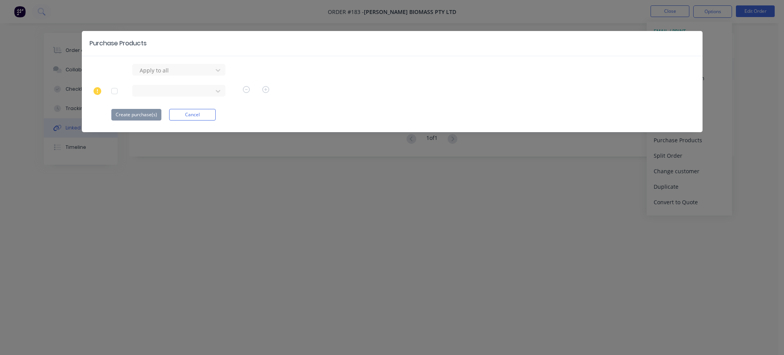
click at [115, 91] on div at bounding box center [115, 91] width 16 height 16
click at [142, 114] on button "Create purchase(s)" at bounding box center [136, 115] width 50 height 12
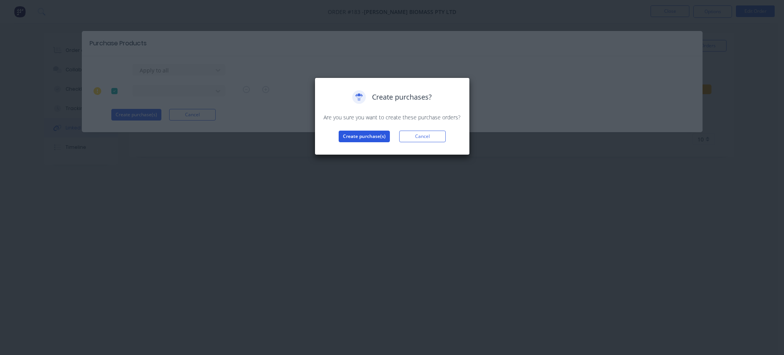
click at [368, 137] on button "Create purchase(s)" at bounding box center [364, 137] width 51 height 12
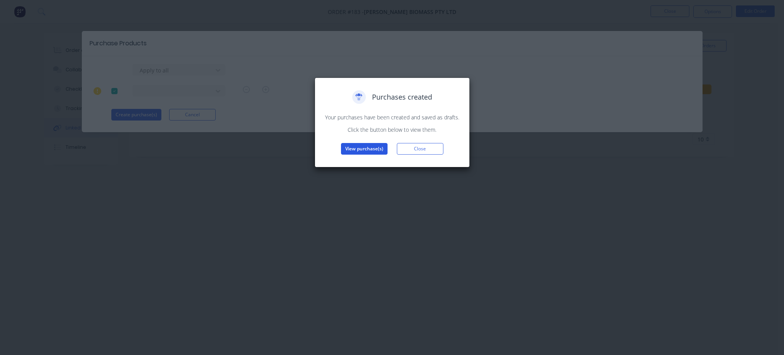
click at [364, 149] on button "View purchase(s)" at bounding box center [364, 149] width 47 height 12
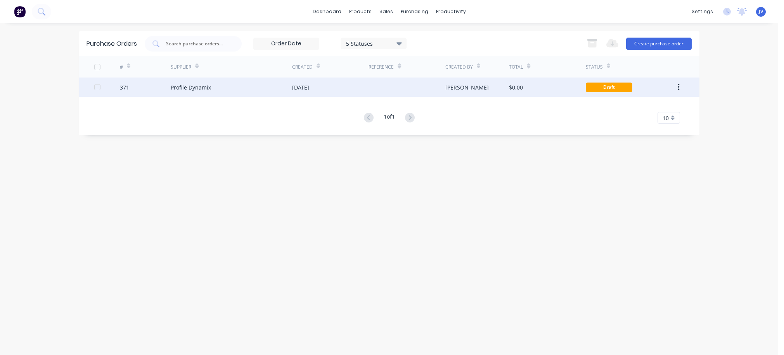
click at [516, 86] on div "Draft" at bounding box center [609, 88] width 47 height 10
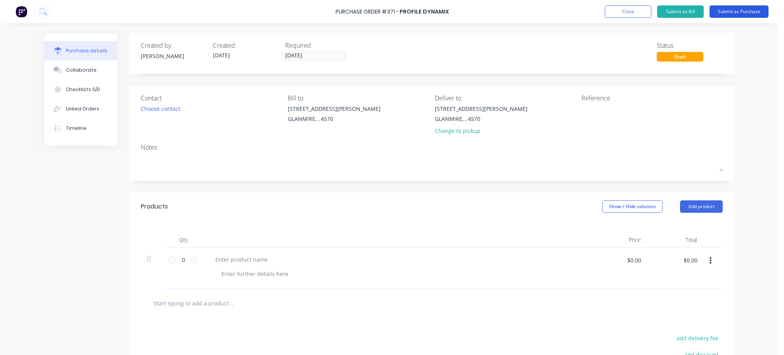
click at [516, 10] on button "Submit as Purchase" at bounding box center [739, 11] width 59 height 12
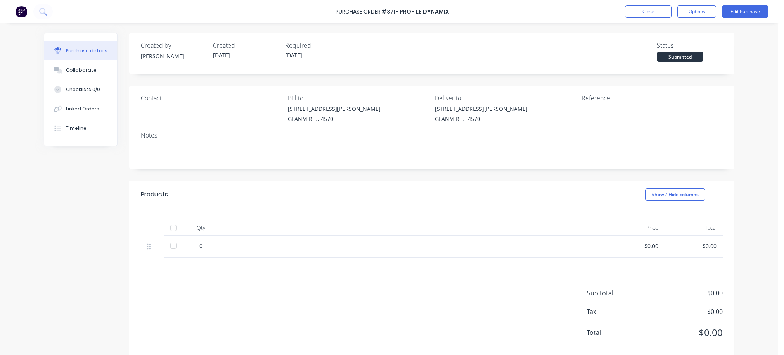
click at [516, 99] on div "Reference" at bounding box center [652, 98] width 141 height 9
click at [516, 123] on div at bounding box center [630, 114] width 97 height 19
click at [516, 97] on div "Reference" at bounding box center [652, 98] width 141 height 9
click at [516, 9] on button "Edit Purchase" at bounding box center [745, 11] width 47 height 12
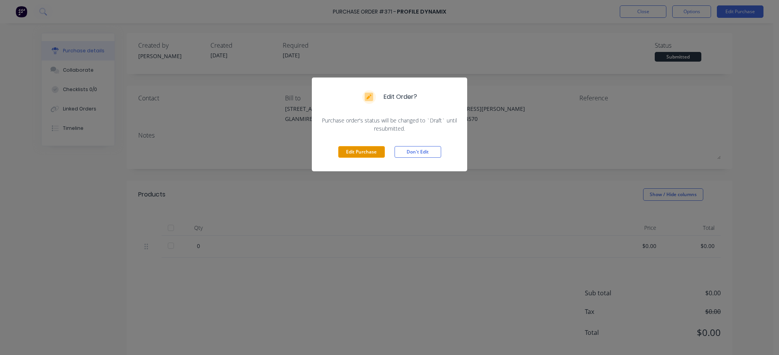
click at [354, 153] on button "Edit Purchase" at bounding box center [361, 152] width 47 height 12
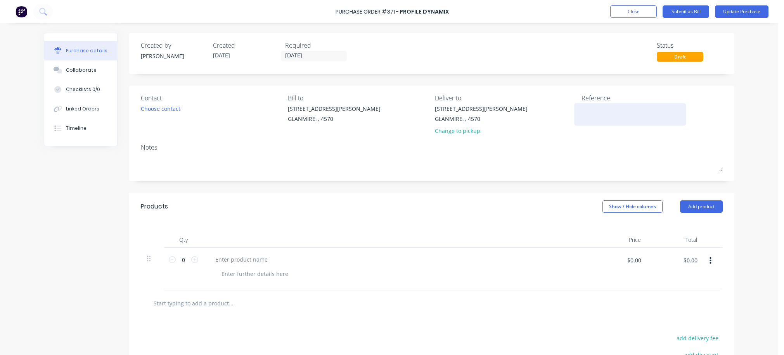
click at [516, 115] on textarea at bounding box center [630, 113] width 97 height 17
type textarea "TB250004"
click at [516, 13] on button "Update Purchase" at bounding box center [742, 11] width 54 height 12
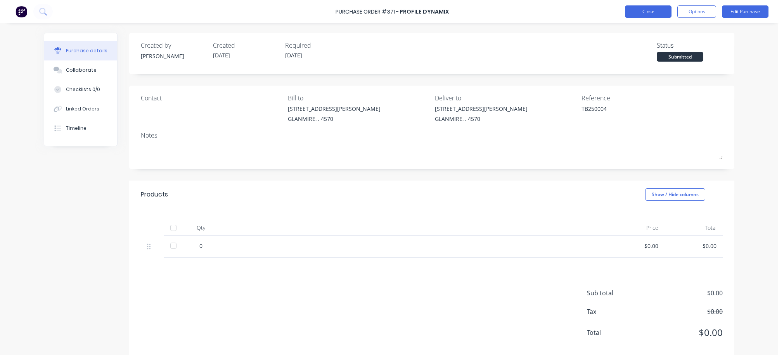
click at [516, 11] on button "Close" at bounding box center [648, 11] width 47 height 12
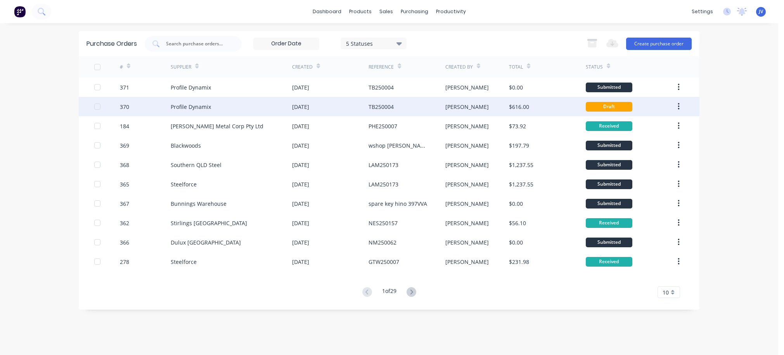
click at [391, 107] on div "TB250004" at bounding box center [381, 107] width 25 height 8
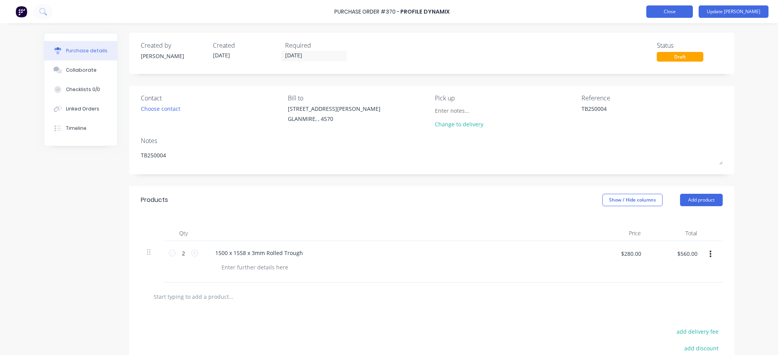
click at [516, 11] on button "Close" at bounding box center [670, 11] width 47 height 12
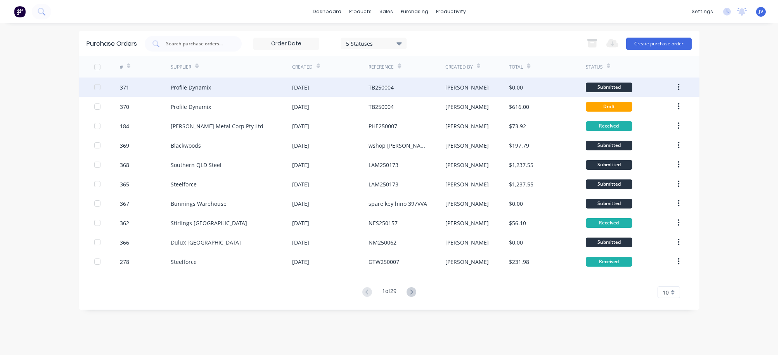
click at [390, 88] on div "TB250004" at bounding box center [381, 87] width 25 height 8
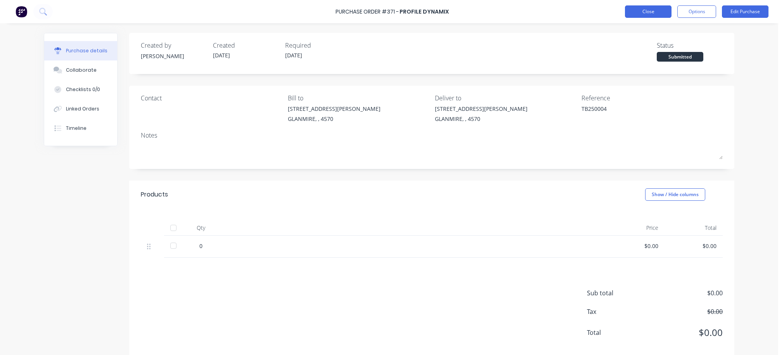
click at [516, 10] on button "Close" at bounding box center [648, 11] width 47 height 12
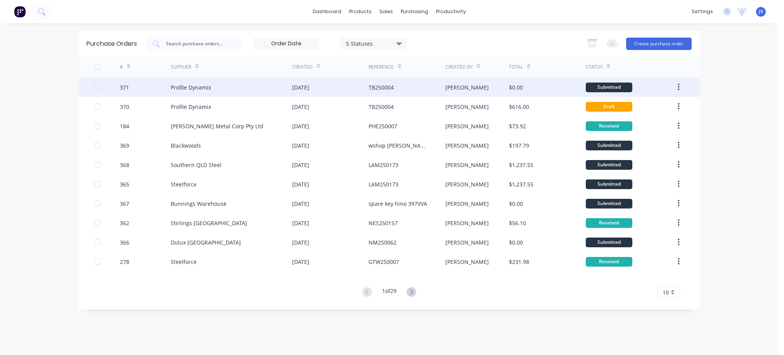
click at [516, 86] on button "button" at bounding box center [679, 87] width 18 height 14
click at [516, 105] on div "Archive" at bounding box center [651, 107] width 60 height 11
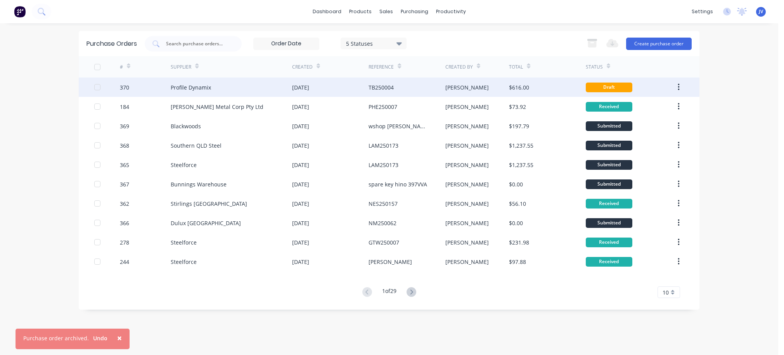
click at [385, 88] on div "TB250004" at bounding box center [381, 87] width 25 height 8
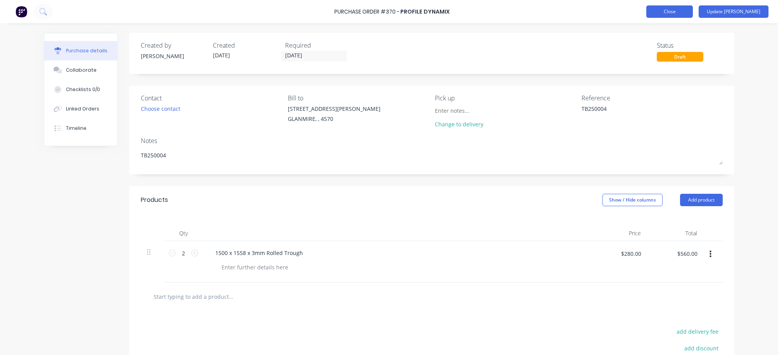
click at [516, 12] on button "Close" at bounding box center [670, 11] width 47 height 12
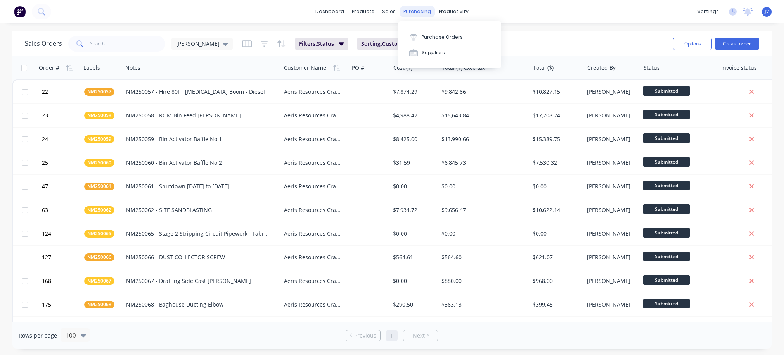
click at [411, 12] on div "purchasing" at bounding box center [417, 12] width 35 height 12
click at [431, 36] on div "Purchase Orders" at bounding box center [442, 37] width 41 height 7
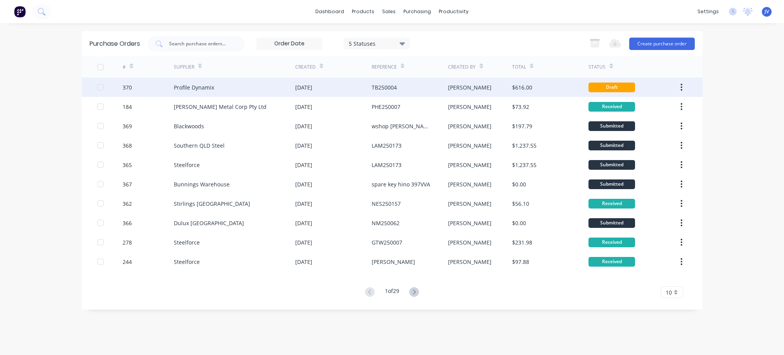
click at [460, 90] on div "[PERSON_NAME]" at bounding box center [469, 87] width 43 height 8
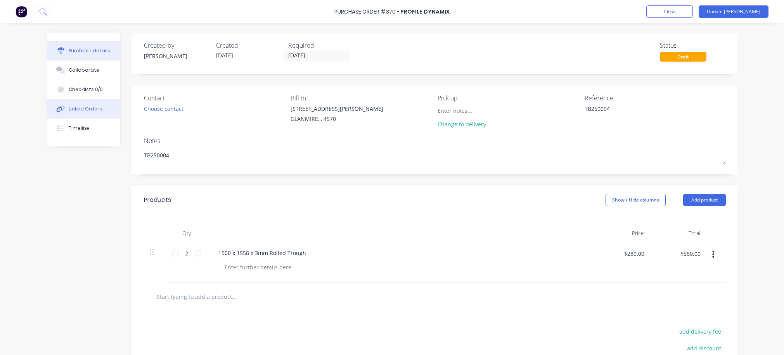
click at [75, 108] on div "Linked Orders" at bounding box center [85, 109] width 33 height 7
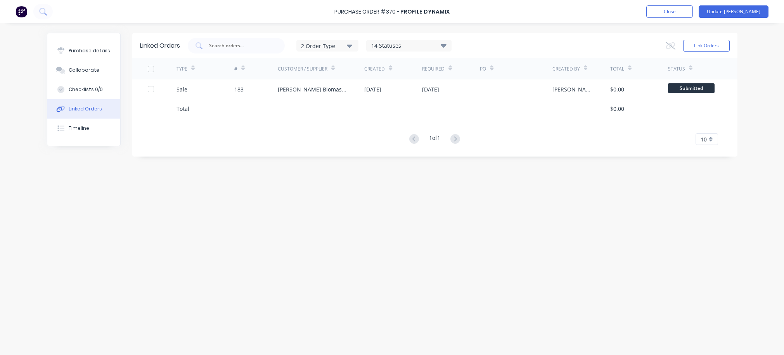
click at [352, 46] on icon "button" at bounding box center [349, 46] width 5 height 3
click at [81, 49] on div "Purchase details" at bounding box center [90, 50] width 42 height 7
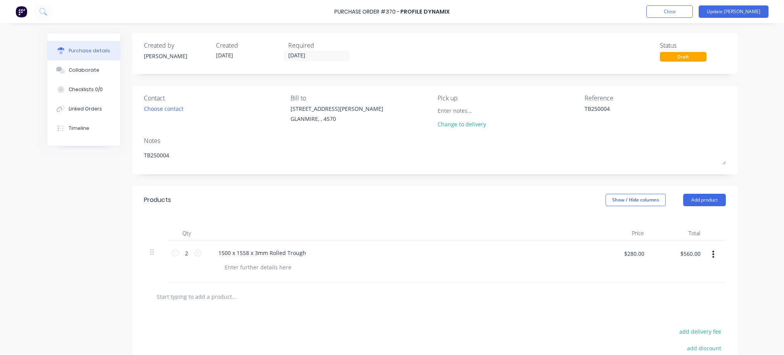
click at [55, 242] on div "Created by [PERSON_NAME] Created [DATE] Required [DATE] Status Draft Contact Ch…" at bounding box center [392, 236] width 691 height 406
type textarea "x"
click at [690, 12] on button "Close" at bounding box center [670, 11] width 47 height 12
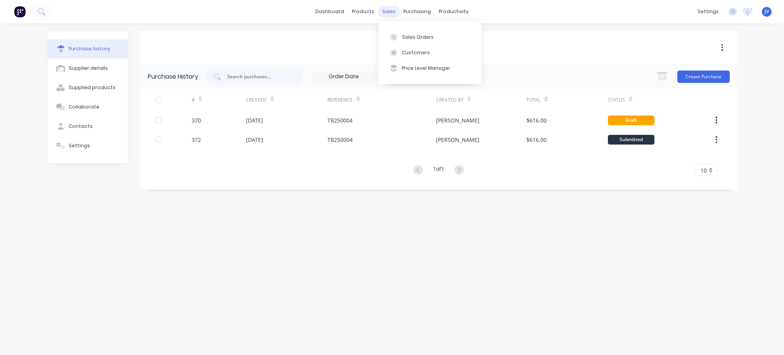
click at [383, 9] on div "sales" at bounding box center [388, 12] width 21 height 12
click at [414, 37] on div "Sales Orders" at bounding box center [418, 37] width 32 height 7
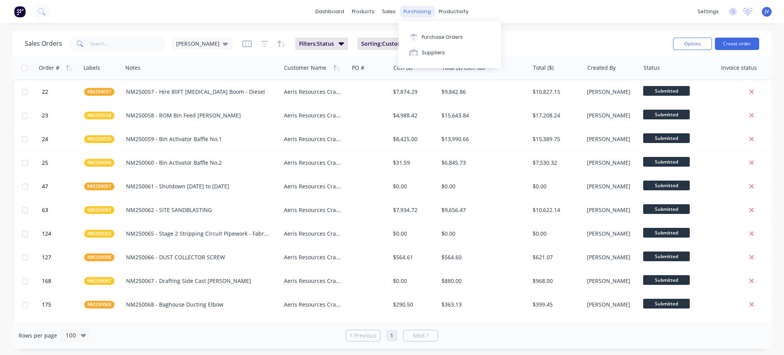
click at [420, 12] on div "purchasing" at bounding box center [417, 12] width 35 height 12
click at [423, 35] on div "Purchase Orders" at bounding box center [442, 37] width 41 height 7
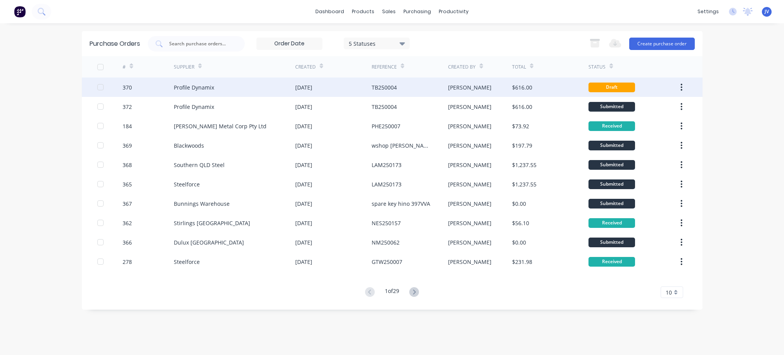
click at [680, 88] on button "button" at bounding box center [682, 87] width 18 height 14
click at [686, 85] on button "button" at bounding box center [682, 87] width 18 height 14
